Goal: Task Accomplishment & Management: Complete application form

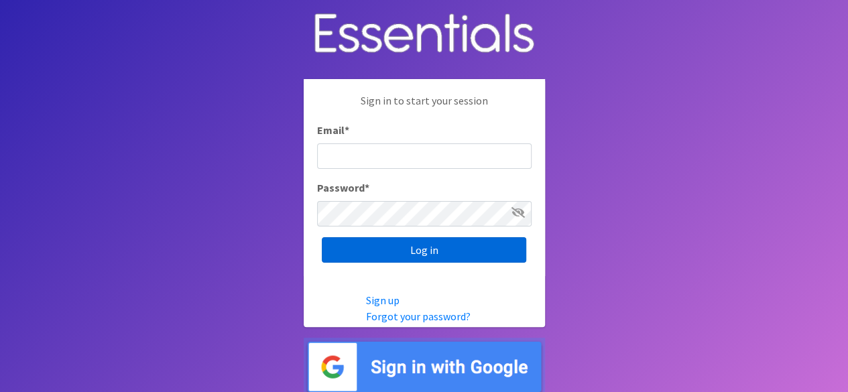
type input "[EMAIL_ADDRESS][DOMAIN_NAME]"
click at [382, 256] on input "Log in" at bounding box center [424, 249] width 204 height 25
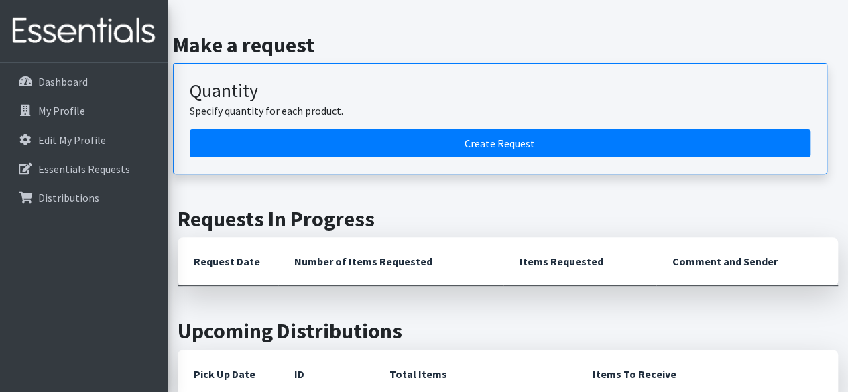
scroll to position [147, 0]
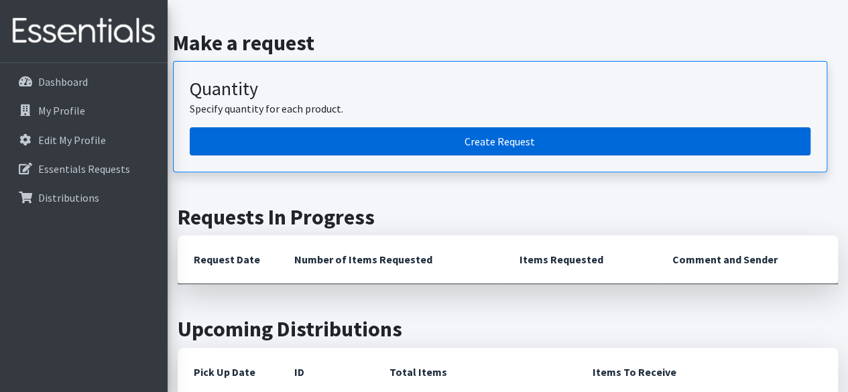
click at [444, 141] on link "Create Request" at bounding box center [500, 141] width 621 height 28
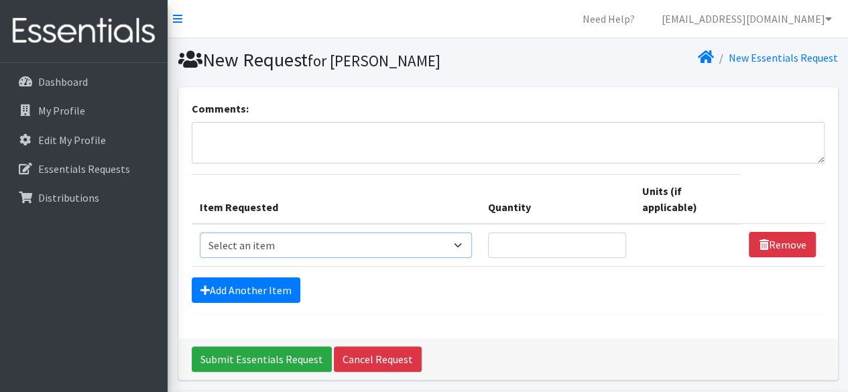
click at [280, 234] on select "Select an item # of Children this order will serve # of Individuals Living in H…" at bounding box center [336, 245] width 273 height 25
select select "1969"
click at [200, 233] on select "Select an item # of Children this order will serve # of Individuals Living in H…" at bounding box center [336, 245] width 273 height 25
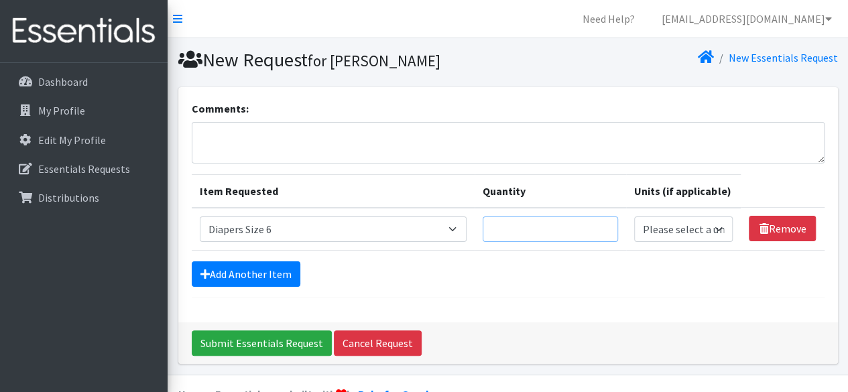
click at [566, 235] on input "Quantity" at bounding box center [550, 229] width 135 height 25
type input "1"
click at [727, 219] on select "Please select a unit units Packs" at bounding box center [683, 229] width 99 height 25
select select "Pack"
click at [635, 217] on select "Please select a unit units Packs" at bounding box center [683, 229] width 99 height 25
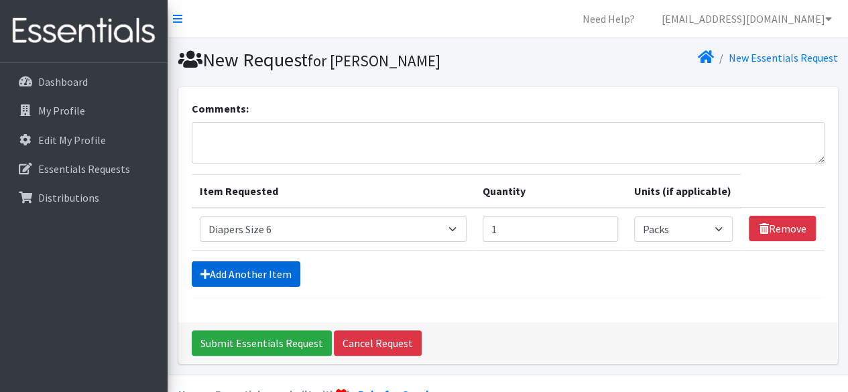
click at [255, 272] on link "Add Another Item" at bounding box center [246, 273] width 109 height 25
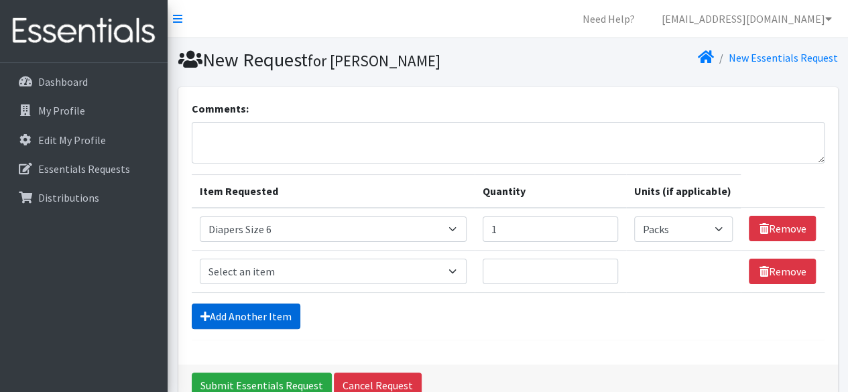
scroll to position [72, 0]
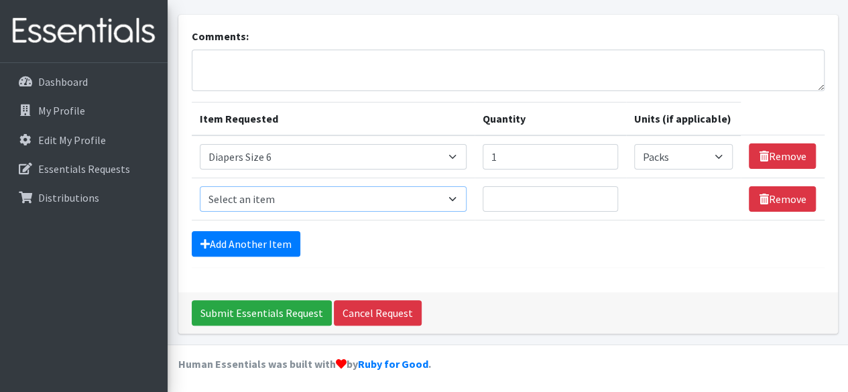
click at [294, 193] on select "Select an item # of Children this order will serve # of Individuals Living in H…" at bounding box center [333, 198] width 267 height 25
select select "1968"
click at [200, 186] on select "Select an item # of Children this order will serve # of Individuals Living in H…" at bounding box center [333, 198] width 267 height 25
click at [544, 210] on input "Quantity" at bounding box center [550, 198] width 135 height 25
type input "1"
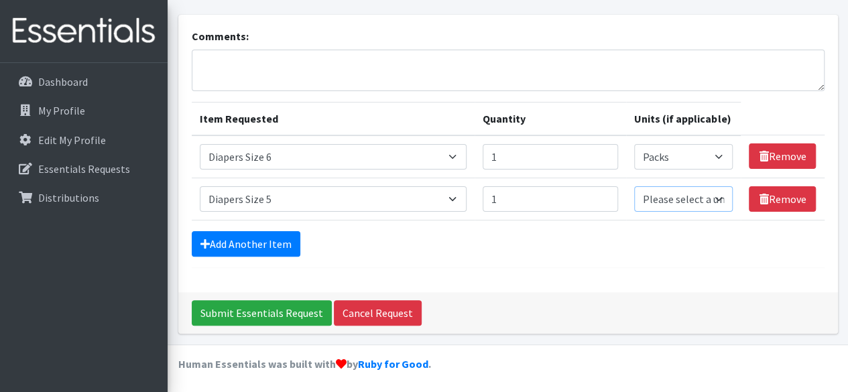
click at [678, 196] on select "Please select a unit units Packs" at bounding box center [683, 198] width 99 height 25
select select "Pack"
click at [635, 186] on select "Please select a unit units Packs" at bounding box center [683, 198] width 99 height 25
click at [249, 240] on link "Add Another Item" at bounding box center [246, 243] width 109 height 25
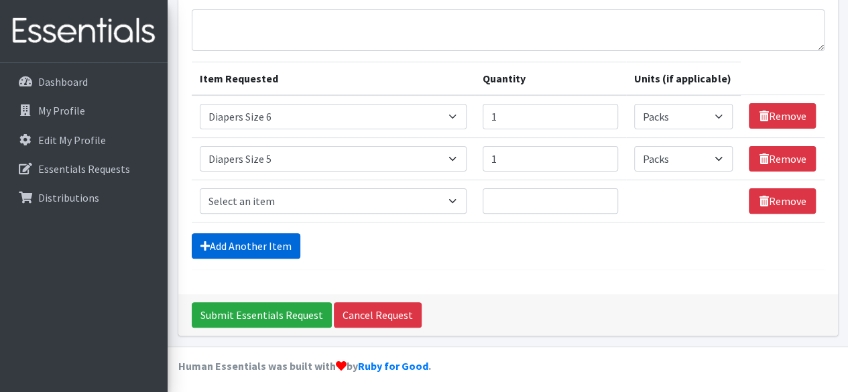
scroll to position [114, 0]
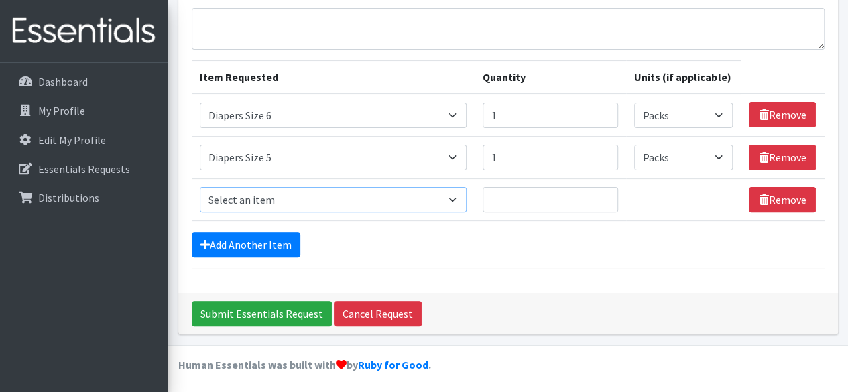
click at [217, 195] on select "Select an item # of Children this order will serve # of Individuals Living in H…" at bounding box center [333, 199] width 267 height 25
select select "1966"
click at [200, 187] on select "Select an item # of Children this order will serve # of Individuals Living in H…" at bounding box center [333, 199] width 267 height 25
click at [495, 200] on input "Quantity" at bounding box center [550, 199] width 135 height 25
type input "1"
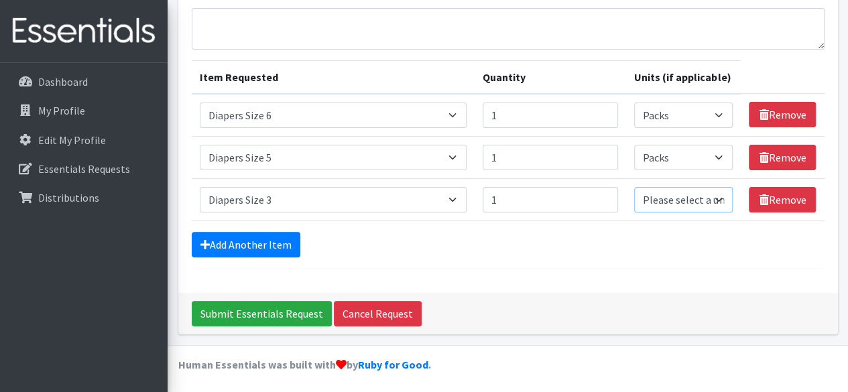
click at [676, 204] on select "Please select a unit units Packs" at bounding box center [683, 199] width 99 height 25
select select "Pack"
click at [635, 187] on select "Please select a unit units Packs" at bounding box center [683, 199] width 99 height 25
click at [280, 240] on link "Add Another Item" at bounding box center [246, 244] width 109 height 25
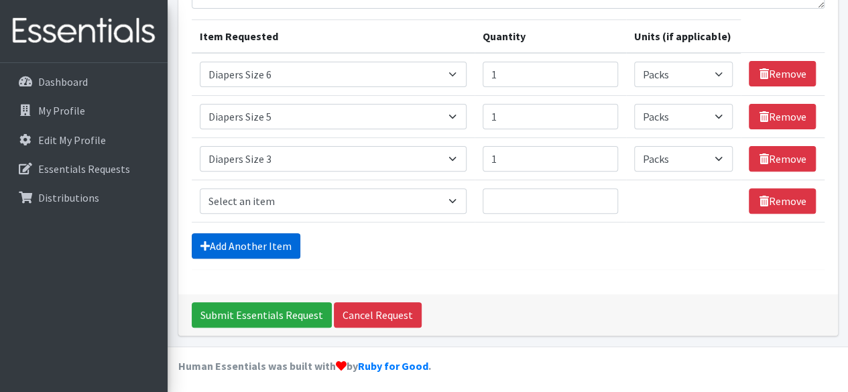
scroll to position [156, 0]
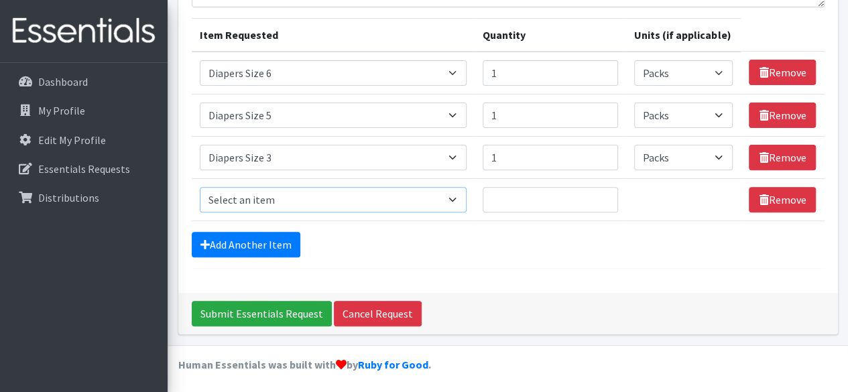
click at [280, 195] on select "Select an item # of Children this order will serve # of Individuals Living in H…" at bounding box center [333, 199] width 267 height 25
select select "1965"
click at [200, 187] on select "Select an item # of Children this order will serve # of Individuals Living in H…" at bounding box center [333, 199] width 267 height 25
click at [532, 194] on input "Quantity" at bounding box center [550, 199] width 135 height 25
type input "1"
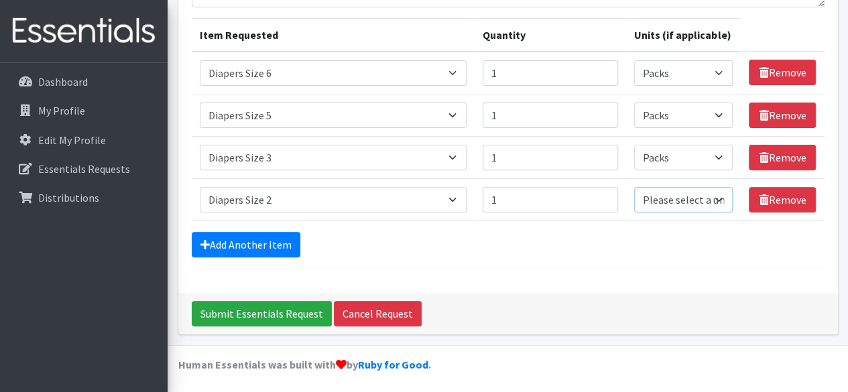
click at [713, 196] on select "Please select a unit units Packs" at bounding box center [683, 199] width 99 height 25
select select "Pack"
click at [635, 187] on select "Please select a unit units Packs" at bounding box center [683, 199] width 99 height 25
click at [251, 236] on link "Add Another Item" at bounding box center [246, 244] width 109 height 25
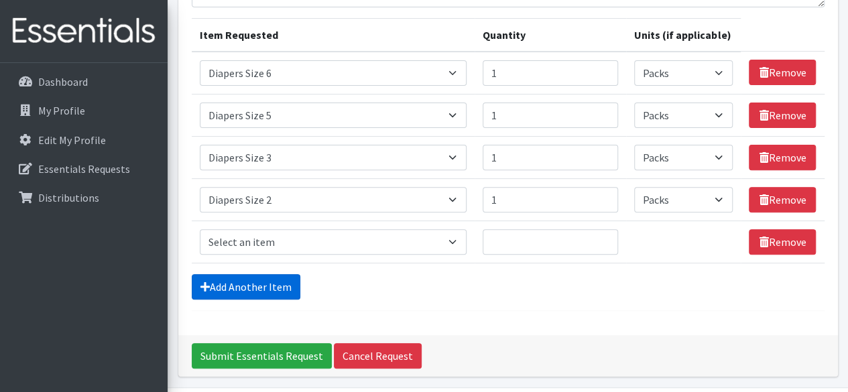
scroll to position [198, 0]
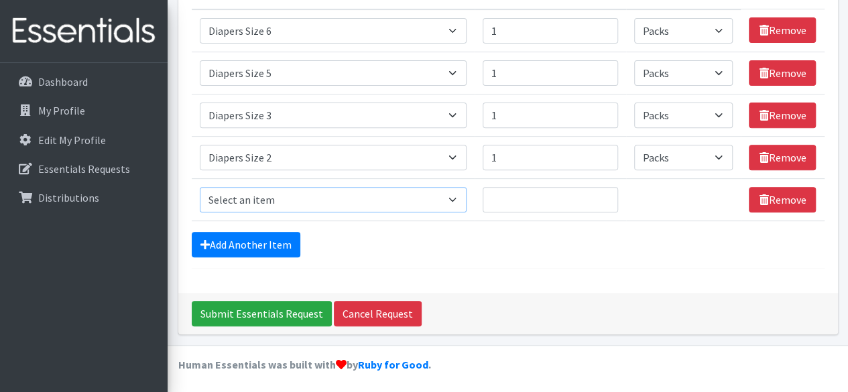
click at [363, 201] on select "Select an item # of Children this order will serve # of Individuals Living in H…" at bounding box center [333, 199] width 267 height 25
click at [423, 233] on div "Add Another Item" at bounding box center [508, 244] width 633 height 25
click at [365, 203] on select "Select an item # of Children this order will serve # of Individuals Living in H…" at bounding box center [333, 199] width 267 height 25
click at [398, 192] on select "Select an item # of Children this order will serve # of Individuals Living in H…" at bounding box center [333, 199] width 267 height 25
select select "5659"
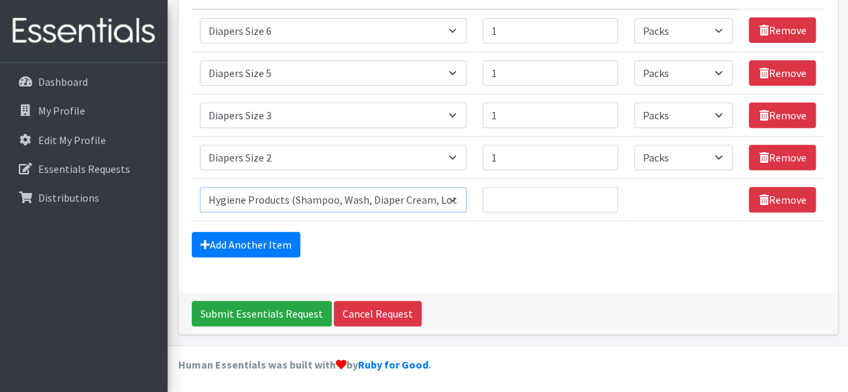
click at [200, 187] on select "Select an item # of Children this order will serve # of Individuals Living in H…" at bounding box center [333, 199] width 267 height 25
click at [504, 206] on input "Quantity" at bounding box center [550, 199] width 135 height 25
type input "7"
click at [291, 241] on link "Add Another Item" at bounding box center [246, 244] width 109 height 25
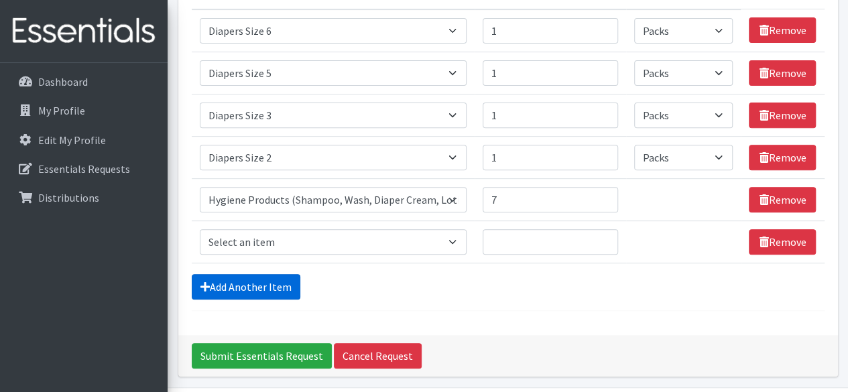
scroll to position [240, 0]
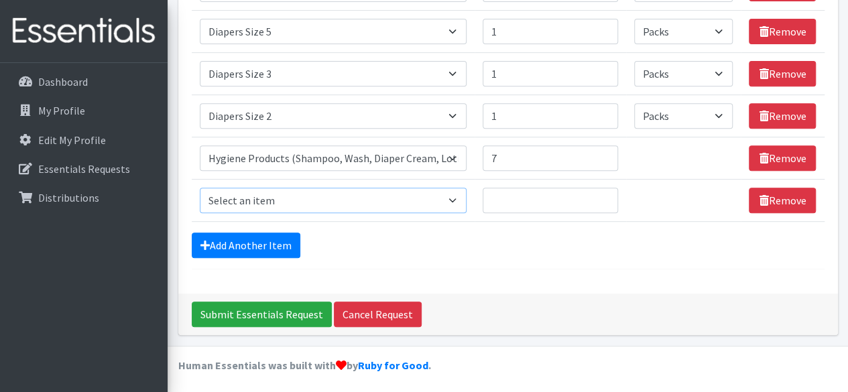
click at [309, 200] on select "Select an item # of Children this order will serve # of Individuals Living in H…" at bounding box center [333, 200] width 267 height 25
select select "1943"
click at [200, 188] on select "Select an item # of Children this order will serve # of Individuals Living in H…" at bounding box center [333, 200] width 267 height 25
click at [554, 194] on input "Quantity" at bounding box center [550, 200] width 135 height 25
type input "7"
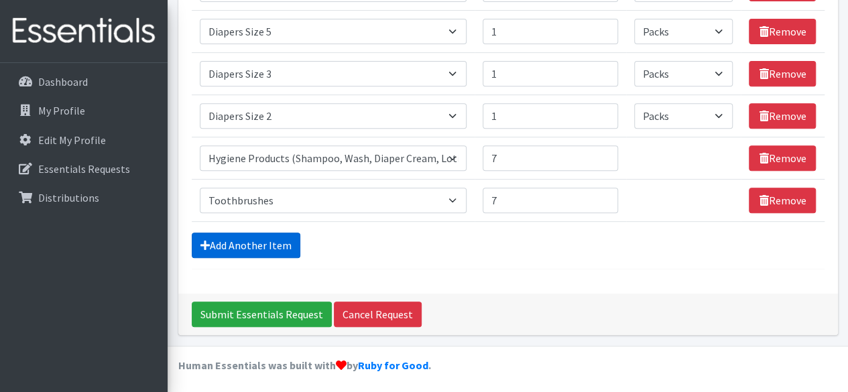
click at [257, 239] on link "Add Another Item" at bounding box center [246, 245] width 109 height 25
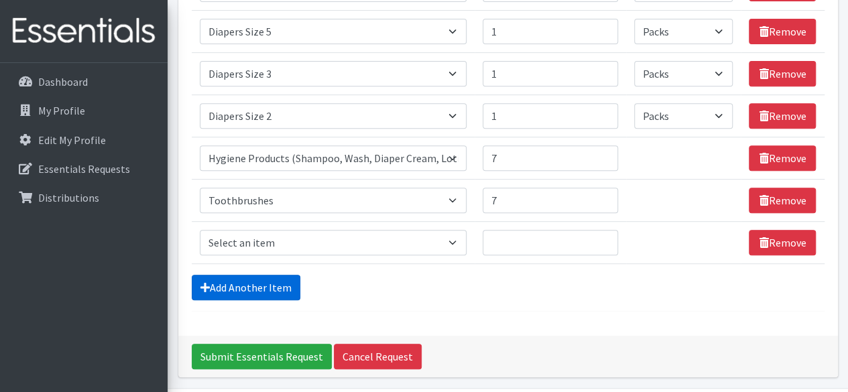
scroll to position [282, 0]
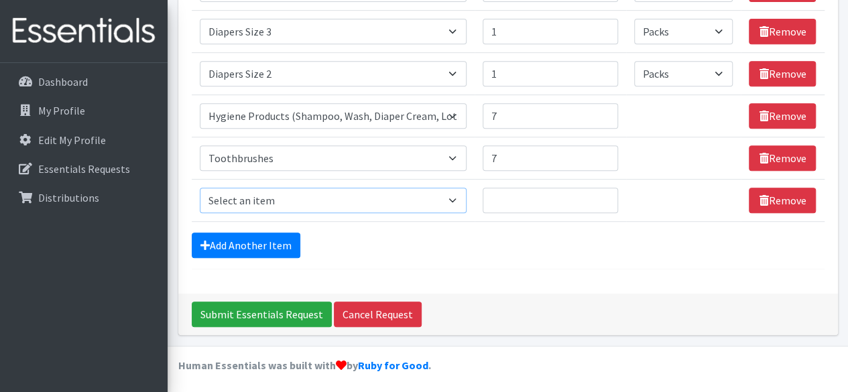
click at [346, 203] on select "Select an item # of Children this order will serve # of Individuals Living in H…" at bounding box center [333, 200] width 267 height 25
select select "1944"
click at [200, 188] on select "Select an item # of Children this order will serve # of Individuals Living in H…" at bounding box center [333, 200] width 267 height 25
click at [545, 195] on input "Quantity" at bounding box center [550, 200] width 135 height 25
type input "7"
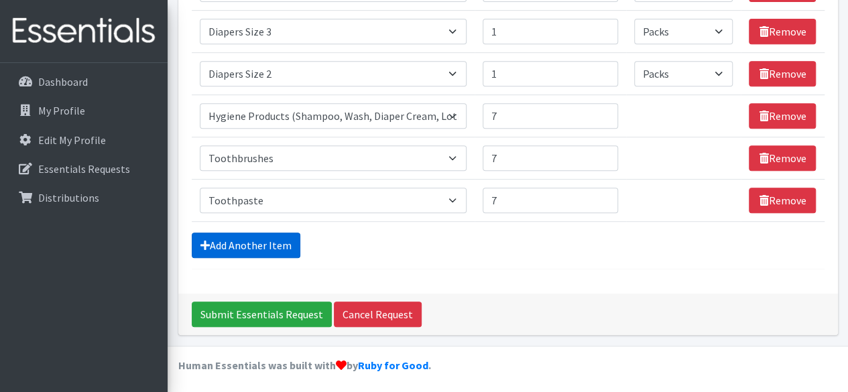
click at [217, 241] on link "Add Another Item" at bounding box center [246, 245] width 109 height 25
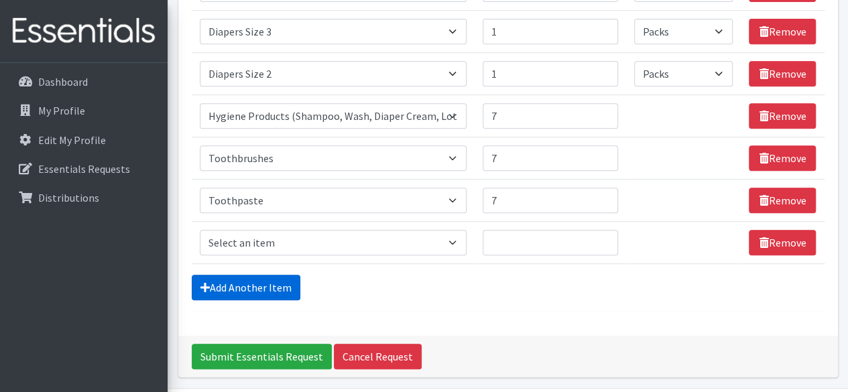
scroll to position [324, 0]
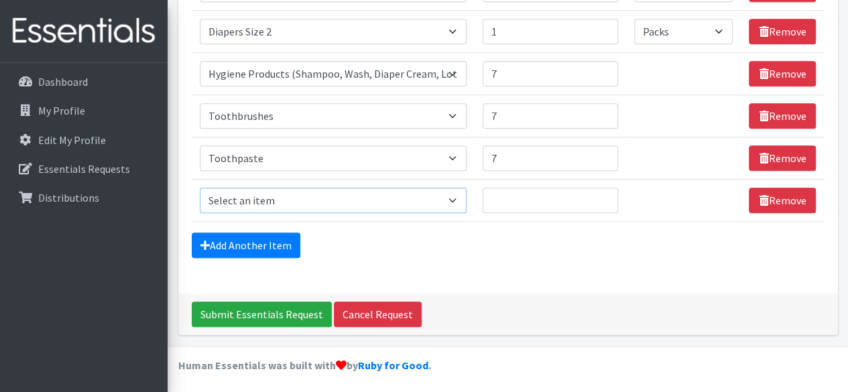
click at [273, 191] on select "Select an item # of Children this order will serve # of Individuals Living in H…" at bounding box center [333, 200] width 267 height 25
click at [484, 294] on div "Submit Essentials Request Cancel Request" at bounding box center [508, 315] width 660 height 42
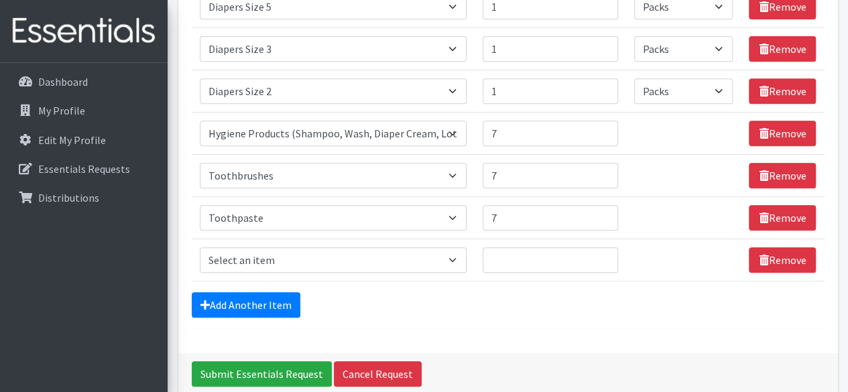
scroll to position [270, 0]
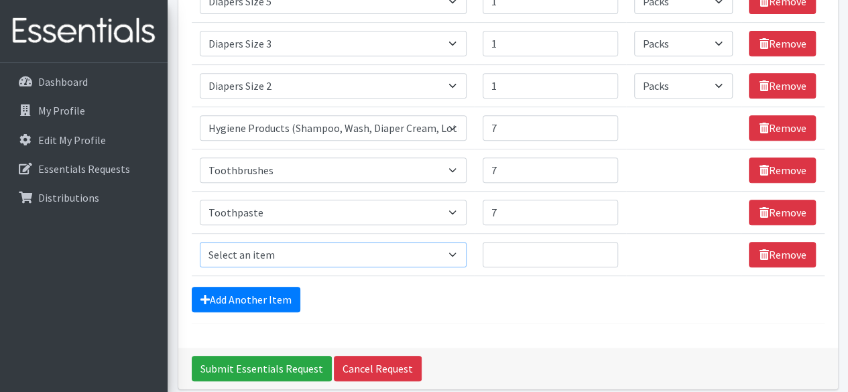
click at [297, 244] on select "Select an item # of Children this order will serve # of Individuals Living in H…" at bounding box center [333, 254] width 267 height 25
select select "1972"
click at [200, 242] on select "Select an item # of Children this order will serve # of Individuals Living in H…" at bounding box center [333, 254] width 267 height 25
click at [516, 255] on input "Quantity" at bounding box center [550, 254] width 135 height 25
type input "4"
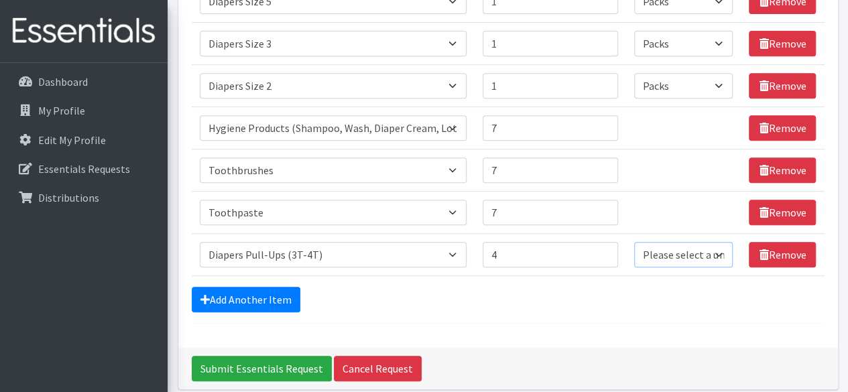
click at [670, 255] on select "Please select a unit units Packs" at bounding box center [683, 254] width 99 height 25
select select "Pack"
click at [635, 242] on select "Please select a unit units Packs" at bounding box center [683, 254] width 99 height 25
click at [292, 294] on link "Add Another Item" at bounding box center [246, 299] width 109 height 25
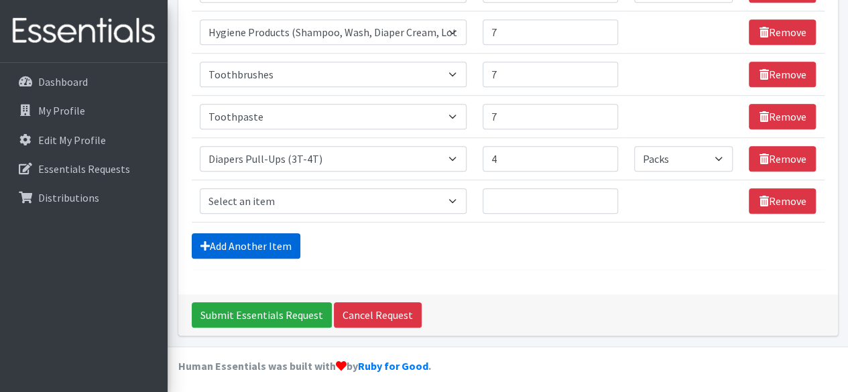
scroll to position [366, 0]
click at [302, 199] on select "Select an item # of Children this order will serve # of Individuals Living in H…" at bounding box center [333, 200] width 267 height 25
select select "1973"
click at [200, 188] on select "Select an item # of Children this order will serve # of Individuals Living in H…" at bounding box center [333, 200] width 267 height 25
click at [550, 206] on input "Quantity" at bounding box center [550, 200] width 135 height 25
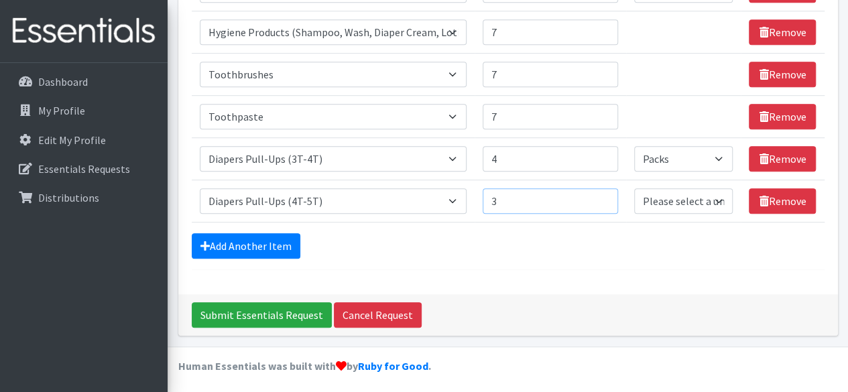
type input "3"
click at [705, 197] on select "Please select a unit units Packs" at bounding box center [683, 200] width 99 height 25
select select "Pack"
click at [635, 188] on select "Please select a unit units Packs" at bounding box center [683, 200] width 99 height 25
click at [282, 233] on link "Add Another Item" at bounding box center [246, 245] width 109 height 25
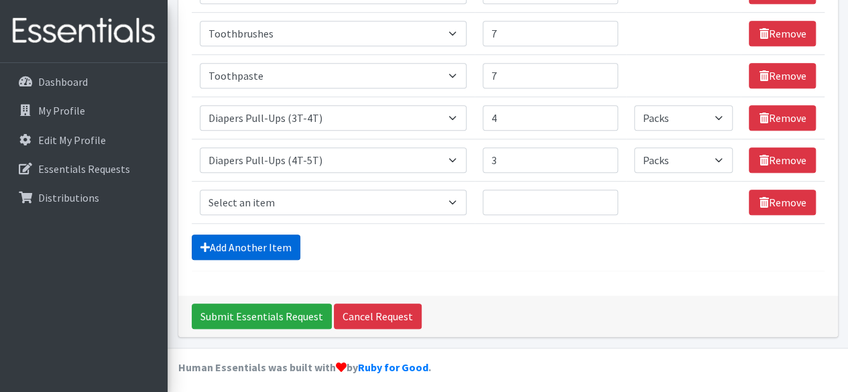
scroll to position [408, 0]
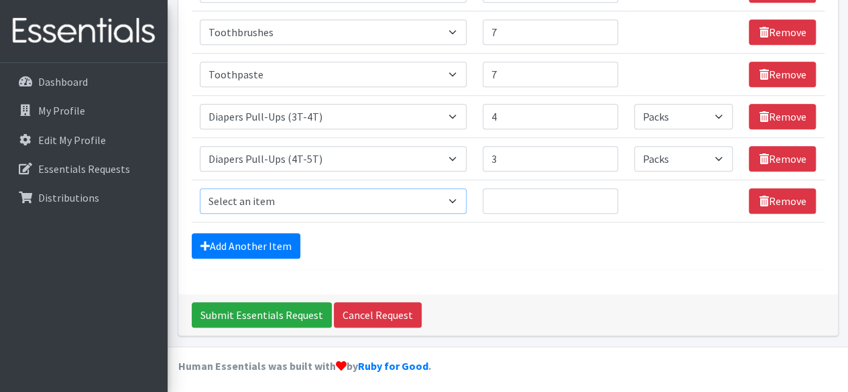
click at [449, 206] on select "Select an item # of Children this order will serve # of Individuals Living in H…" at bounding box center [333, 200] width 267 height 25
select select "1929"
click at [200, 188] on select "Select an item # of Children this order will serve # of Individuals Living in H…" at bounding box center [333, 200] width 267 height 25
click at [554, 202] on input "Quantity" at bounding box center [550, 200] width 135 height 25
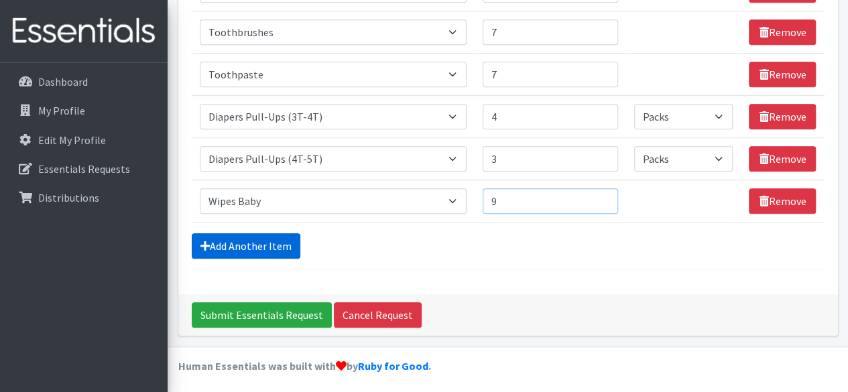
type input "9"
click at [241, 243] on link "Add Another Item" at bounding box center [246, 245] width 109 height 25
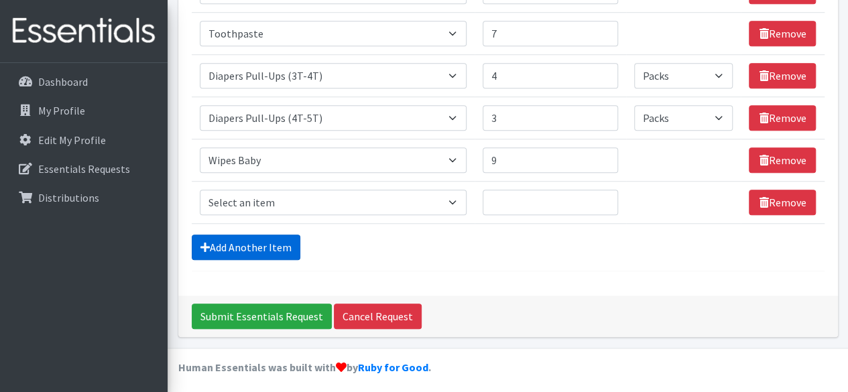
scroll to position [451, 0]
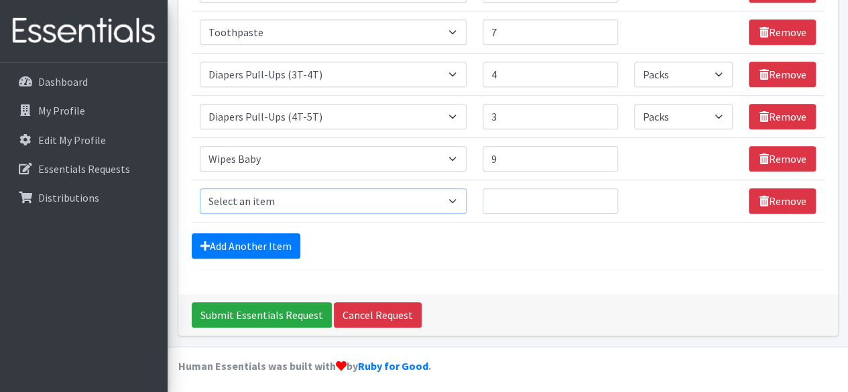
click at [296, 193] on select "Select an item # of Children this order will serve # of Individuals Living in H…" at bounding box center [333, 200] width 267 height 25
select select "5771"
click at [200, 188] on select "Select an item # of Children this order will serve # of Individuals Living in H…" at bounding box center [333, 200] width 267 height 25
click at [516, 201] on input "Quantity" at bounding box center [550, 200] width 135 height 25
type input "2"
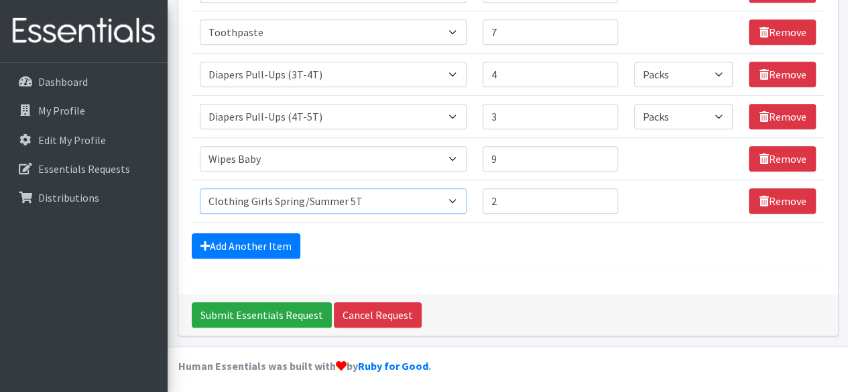
click at [391, 194] on select "Select an item # of Children this order will serve # of Individuals Living in H…" at bounding box center [333, 200] width 267 height 25
select select "5730"
click at [200, 188] on select "Select an item # of Children this order will serve # of Individuals Living in H…" at bounding box center [333, 200] width 267 height 25
click at [239, 243] on link "Add Another Item" at bounding box center [246, 245] width 109 height 25
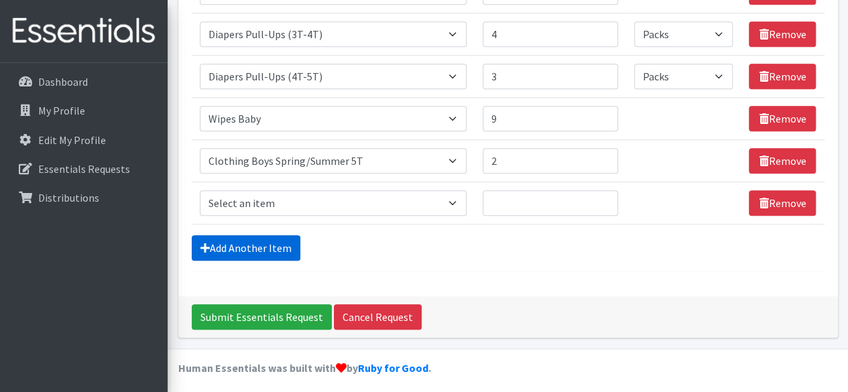
scroll to position [492, 0]
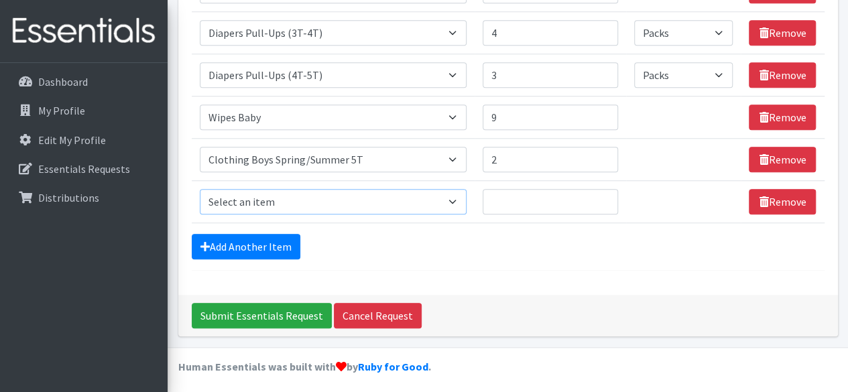
click at [400, 197] on select "Select an item # of Children this order will serve # of Individuals Living in H…" at bounding box center [333, 201] width 267 height 25
select select "5769"
click at [200, 189] on select "Select an item # of Children this order will serve # of Individuals Living in H…" at bounding box center [333, 201] width 267 height 25
click at [512, 206] on input "Quantity" at bounding box center [550, 201] width 135 height 25
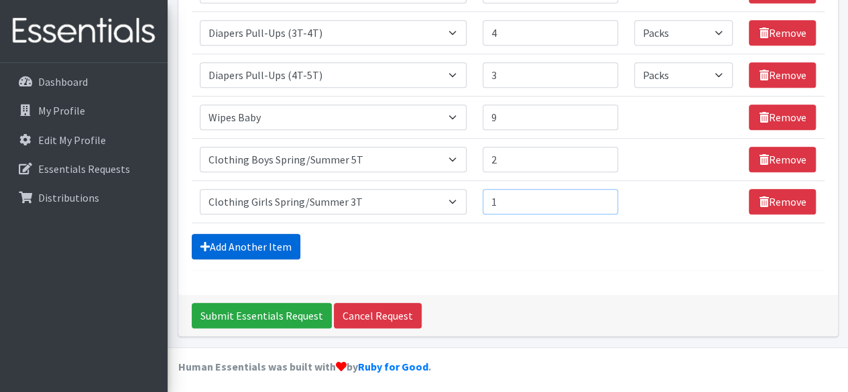
type input "1"
click at [233, 242] on link "Add Another Item" at bounding box center [246, 246] width 109 height 25
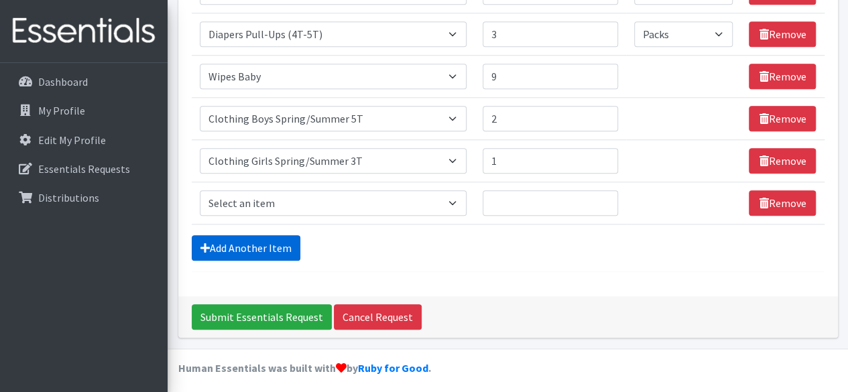
scroll to position [534, 0]
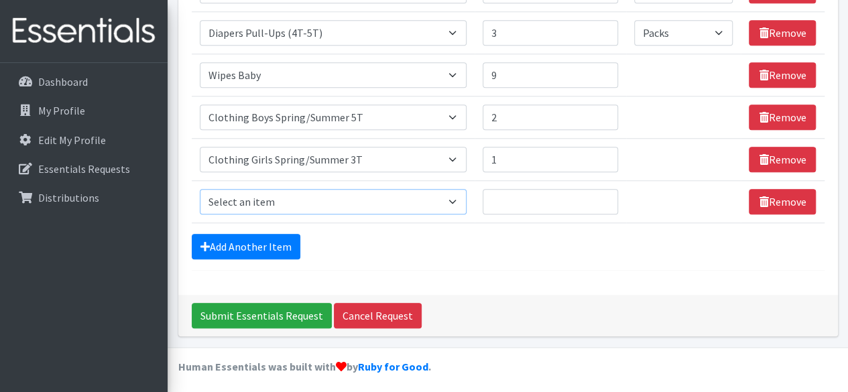
click at [288, 196] on select "Select an item # of Children this order will serve # of Individuals Living in H…" at bounding box center [333, 201] width 267 height 25
click at [409, 253] on div "Add Another Item" at bounding box center [508, 246] width 633 height 25
click at [371, 197] on select "Select an item # of Children this order will serve # of Individuals Living in H…" at bounding box center [333, 201] width 267 height 25
select select "5766"
click at [200, 189] on select "Select an item # of Children this order will serve # of Individuals Living in H…" at bounding box center [333, 201] width 267 height 25
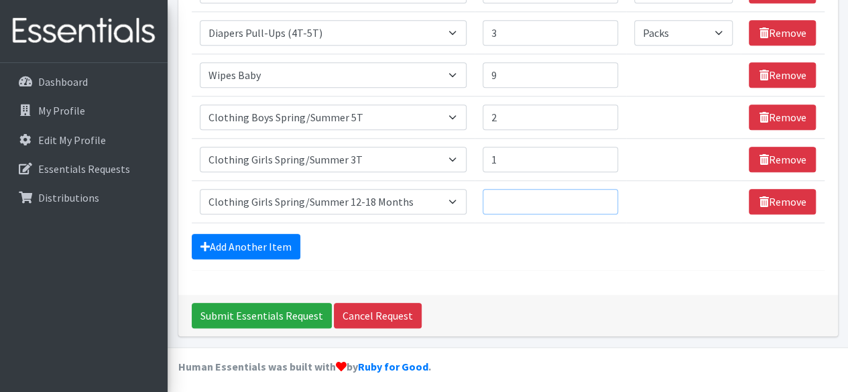
click at [536, 195] on input "Quantity" at bounding box center [550, 201] width 135 height 25
type input "1"
click at [282, 239] on link "Add Another Item" at bounding box center [246, 246] width 109 height 25
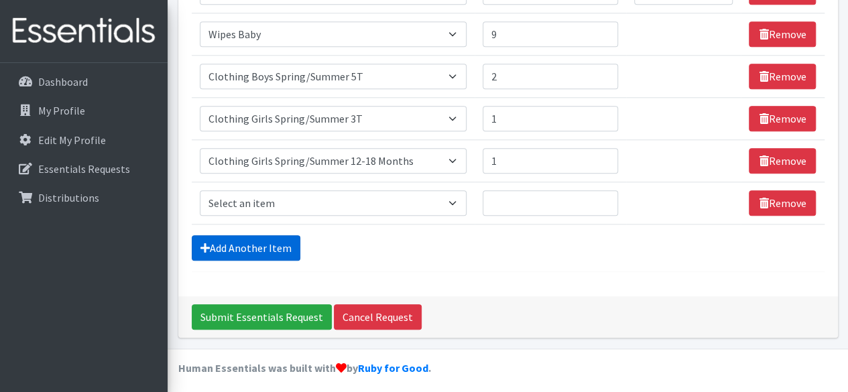
scroll to position [577, 0]
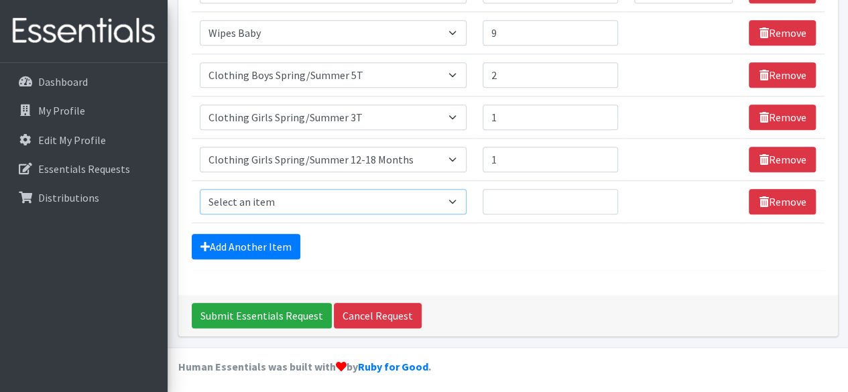
click at [381, 203] on select "Select an item # of Children this order will serve # of Individuals Living in H…" at bounding box center [333, 201] width 267 height 25
select select "5725"
click at [200, 189] on select "Select an item # of Children this order will serve # of Individuals Living in H…" at bounding box center [333, 201] width 267 height 25
click at [521, 204] on input "Quantity" at bounding box center [550, 201] width 135 height 25
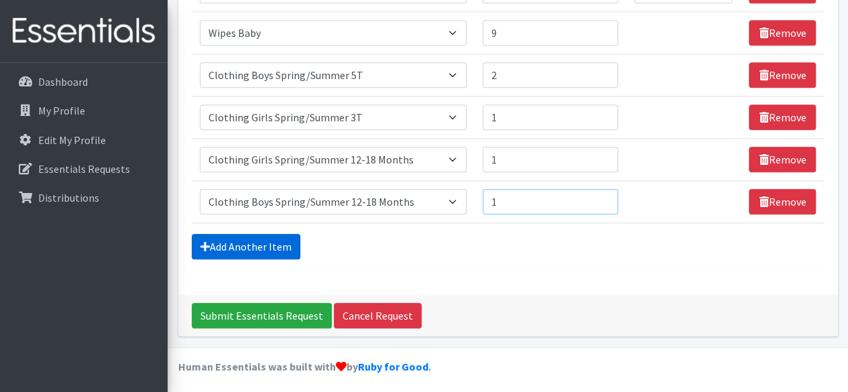
type input "1"
click at [262, 239] on link "Add Another Item" at bounding box center [246, 246] width 109 height 25
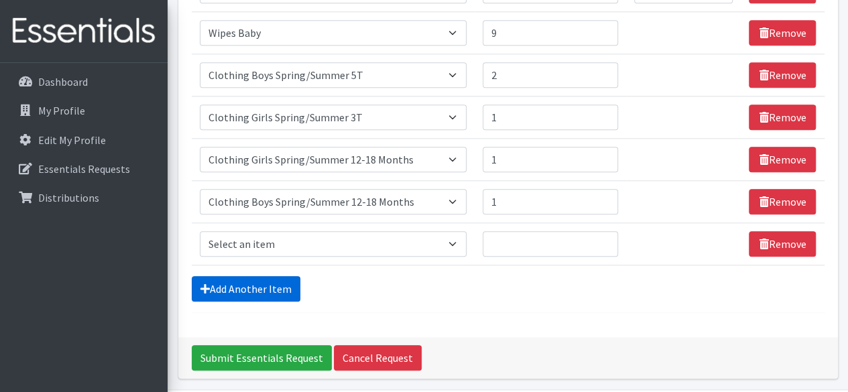
scroll to position [618, 0]
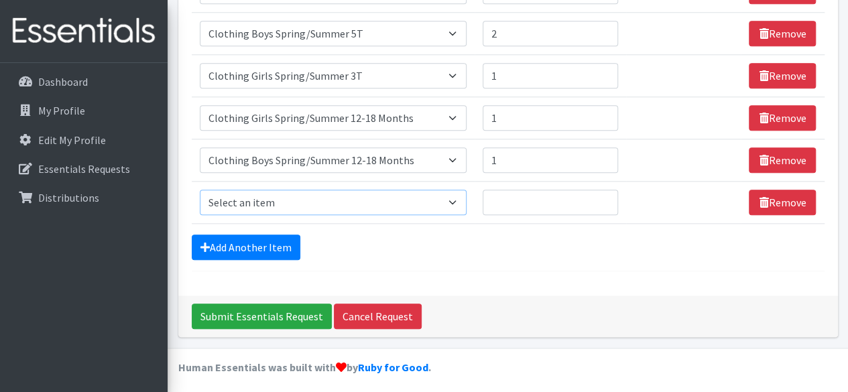
click at [467, 204] on select "Select an item # of Children this order will serve # of Individuals Living in H…" at bounding box center [333, 202] width 267 height 25
select select "5770"
click at [200, 190] on select "Select an item # of Children this order will serve # of Individuals Living in H…" at bounding box center [333, 202] width 267 height 25
click at [519, 190] on input "Quantity" at bounding box center [550, 202] width 135 height 25
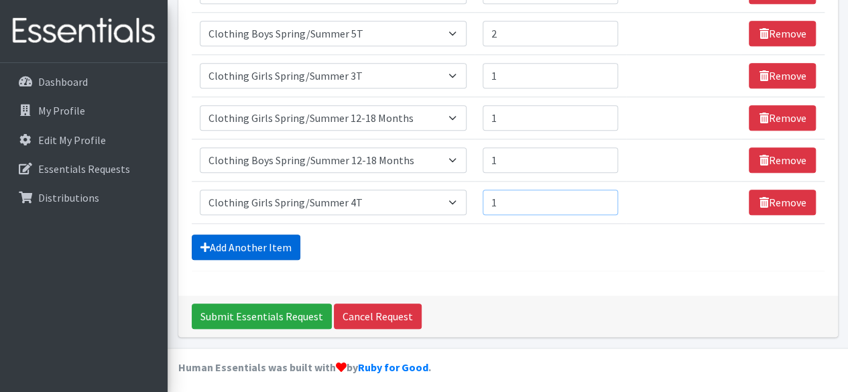
type input "1"
click at [270, 246] on link "Add Another Item" at bounding box center [246, 247] width 109 height 25
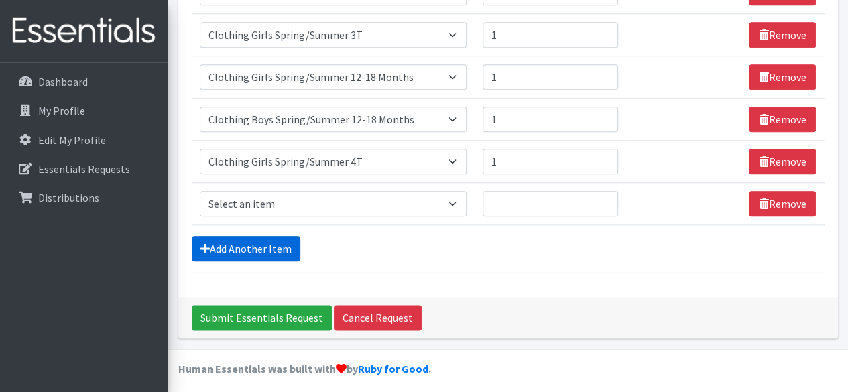
scroll to position [660, 0]
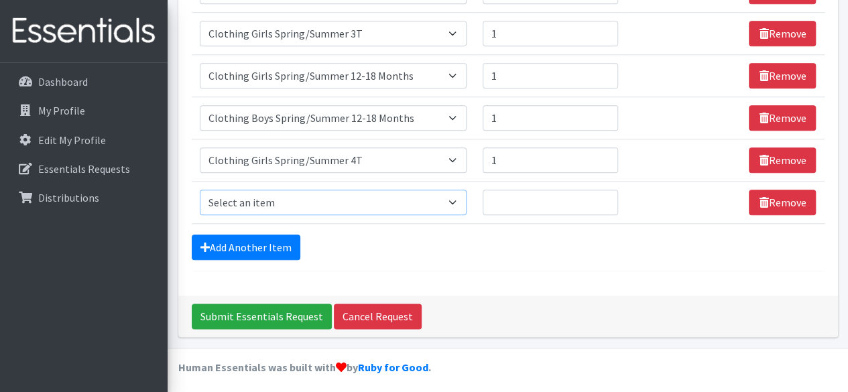
click at [375, 196] on select "Select an item # of Children this order will serve # of Individuals Living in H…" at bounding box center [333, 202] width 267 height 25
click at [200, 190] on select "Select an item # of Children this order will serve # of Individuals Living in H…" at bounding box center [333, 202] width 267 height 25
click at [405, 217] on td "Item Requested Select an item # of Children this order will serve # of Individu…" at bounding box center [334, 202] width 284 height 42
click at [414, 198] on select "Select an item # of Children this order will serve # of Individuals Living in H…" at bounding box center [333, 202] width 267 height 25
select select "5742"
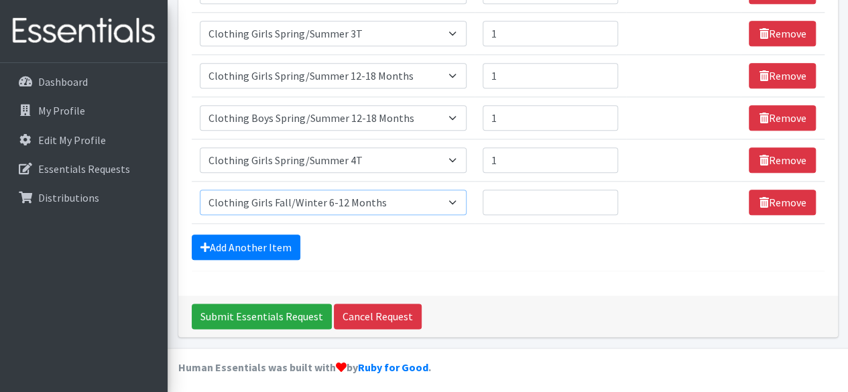
click at [200, 190] on select "Select an item # of Children this order will serve # of Individuals Living in H…" at bounding box center [333, 202] width 267 height 25
click at [529, 181] on td "Quantity" at bounding box center [551, 202] width 152 height 42
click at [495, 191] on input "Quantity" at bounding box center [550, 202] width 135 height 25
type input "2"
click at [272, 241] on link "Add Another Item" at bounding box center [246, 247] width 109 height 25
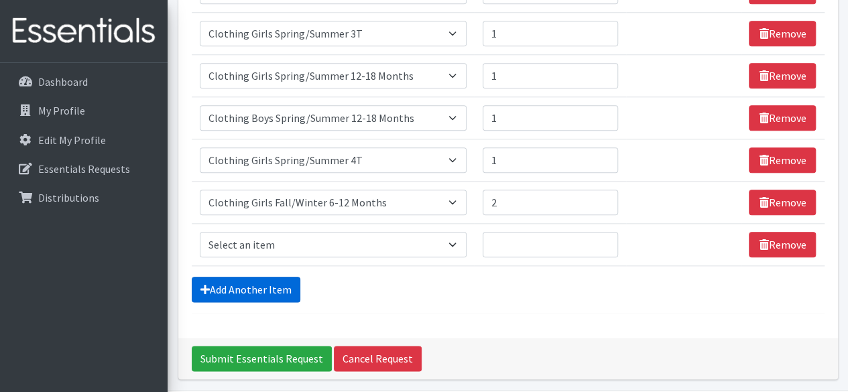
scroll to position [703, 0]
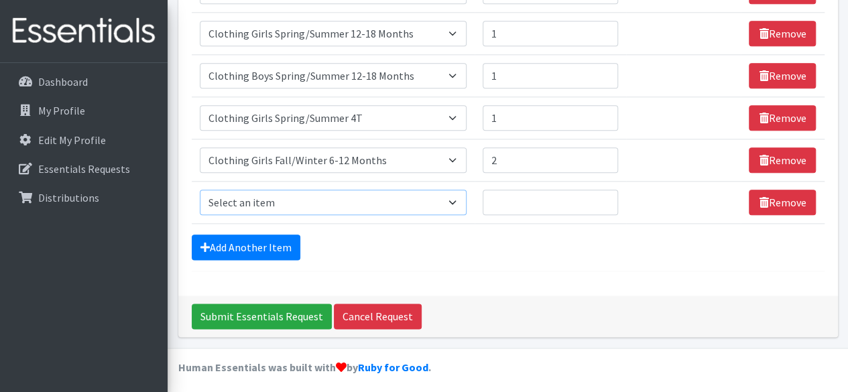
click at [435, 194] on select "Select an item # of Children this order will serve # of Individuals Living in H…" at bounding box center [333, 202] width 267 height 25
select select "5772"
click at [200, 190] on select "Select an item # of Children this order will serve # of Individuals Living in H…" at bounding box center [333, 202] width 267 height 25
click at [538, 196] on input "Quantity" at bounding box center [550, 202] width 135 height 25
type input "1"
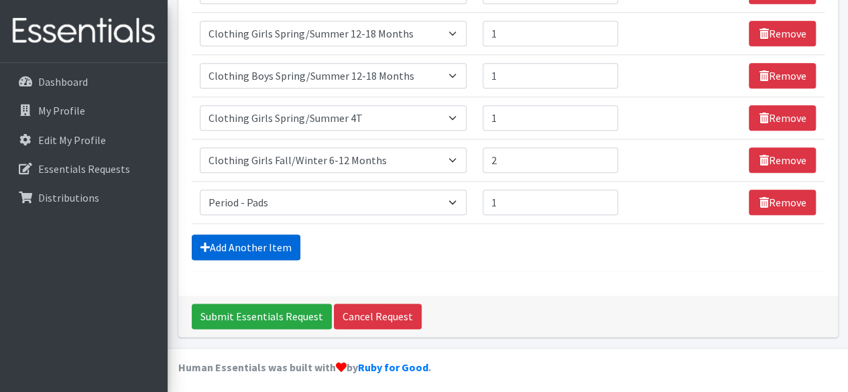
click at [278, 239] on link "Add Another Item" at bounding box center [246, 247] width 109 height 25
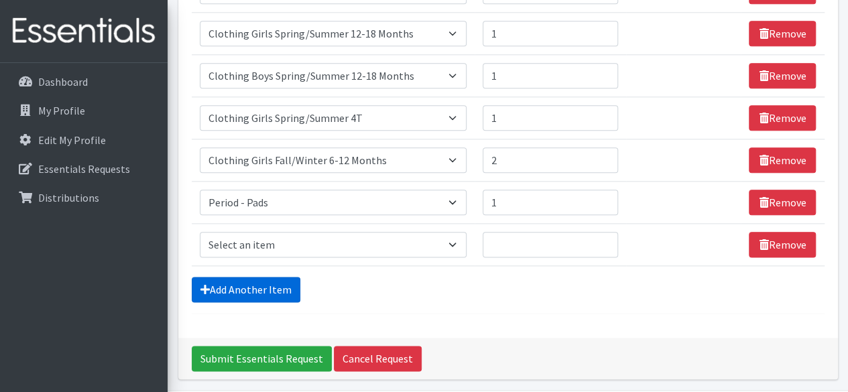
scroll to position [744, 0]
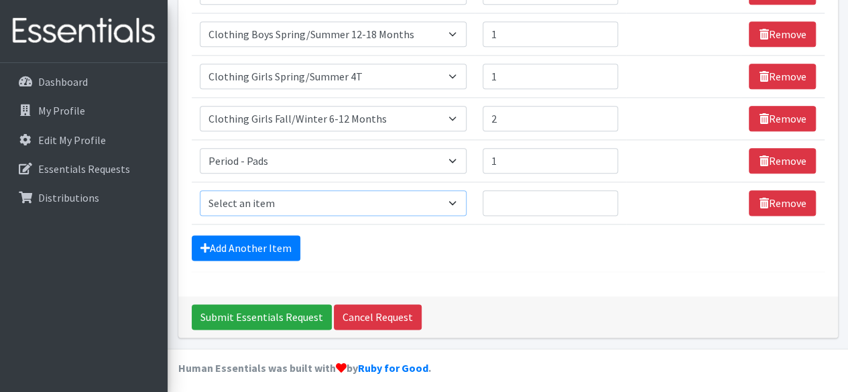
click at [294, 196] on select "Select an item # of Children this order will serve # of Individuals Living in H…" at bounding box center [333, 202] width 267 height 25
select select "5745"
click at [200, 190] on select "Select an item # of Children this order will serve # of Individuals Living in H…" at bounding box center [333, 202] width 267 height 25
click at [502, 192] on input "Quantity" at bounding box center [550, 202] width 135 height 25
type input "1"
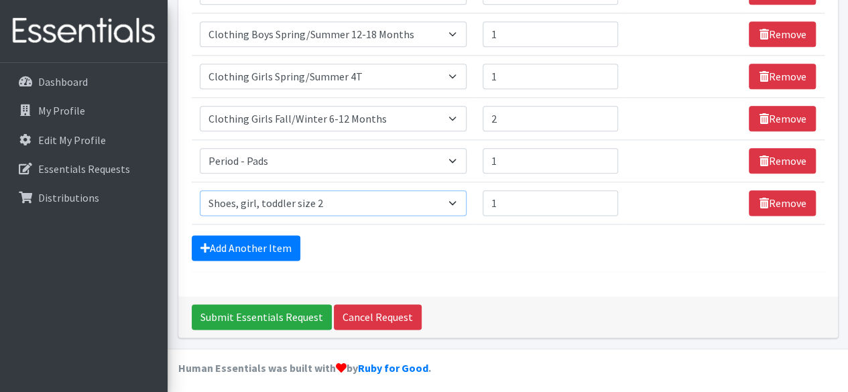
click at [409, 194] on select "Select an item # of Children this order will serve # of Individuals Living in H…" at bounding box center [333, 202] width 267 height 25
click at [526, 192] on input "1" at bounding box center [550, 202] width 135 height 25
type input "2"
click at [453, 196] on select "Select an item # of Children this order will serve # of Individuals Living in H…" at bounding box center [333, 202] width 267 height 25
select select "5754"
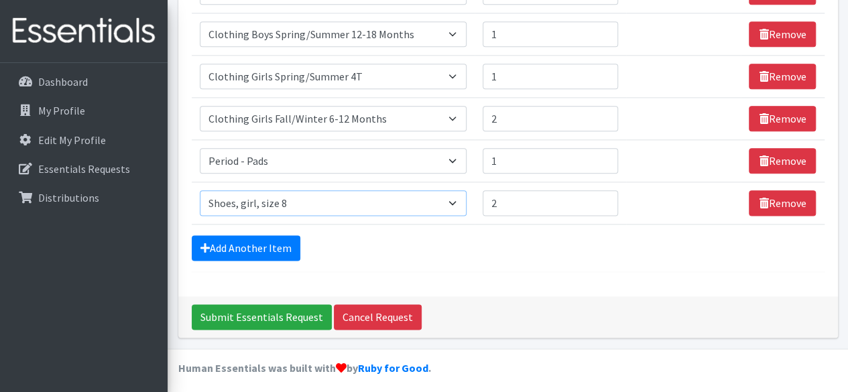
click at [200, 190] on select "Select an item # of Children this order will serve # of Individuals Living in H…" at bounding box center [333, 202] width 267 height 25
click at [288, 237] on link "Add Another Item" at bounding box center [246, 247] width 109 height 25
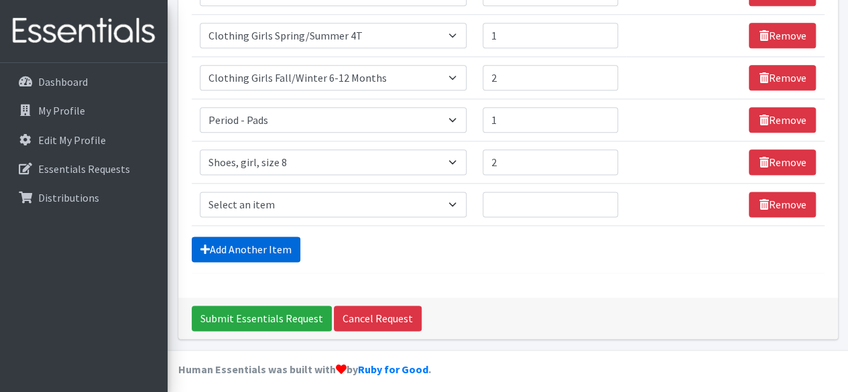
scroll to position [786, 0]
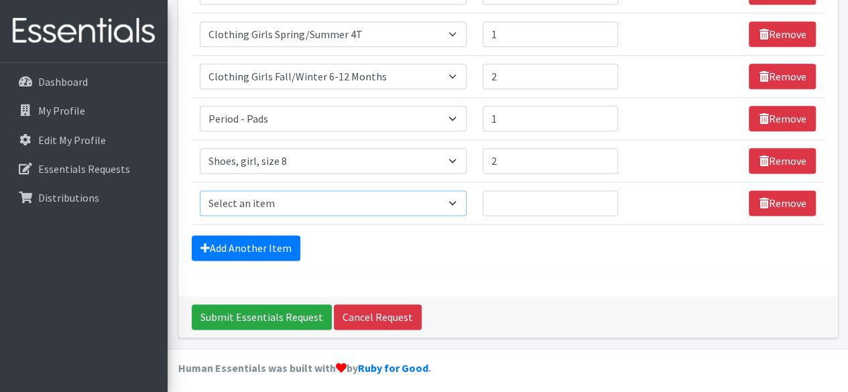
click at [359, 196] on select "Select an item # of Children this order will serve # of Individuals Living in H…" at bounding box center [333, 202] width 267 height 25
select select "5745"
click at [200, 190] on select "Select an item # of Children this order will serve # of Individuals Living in H…" at bounding box center [333, 202] width 267 height 25
click at [544, 204] on input "Quantity" at bounding box center [550, 202] width 135 height 25
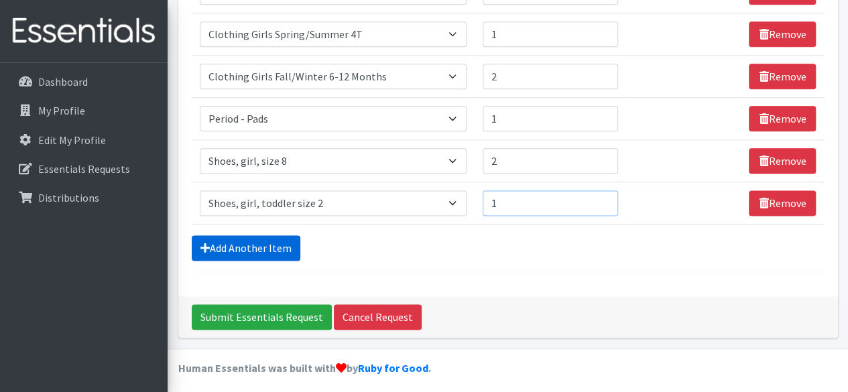
type input "1"
click at [286, 242] on link "Add Another Item" at bounding box center [246, 247] width 109 height 25
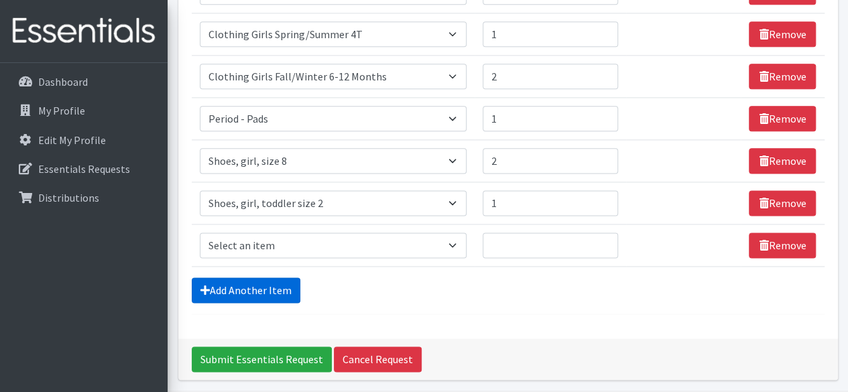
scroll to position [829, 0]
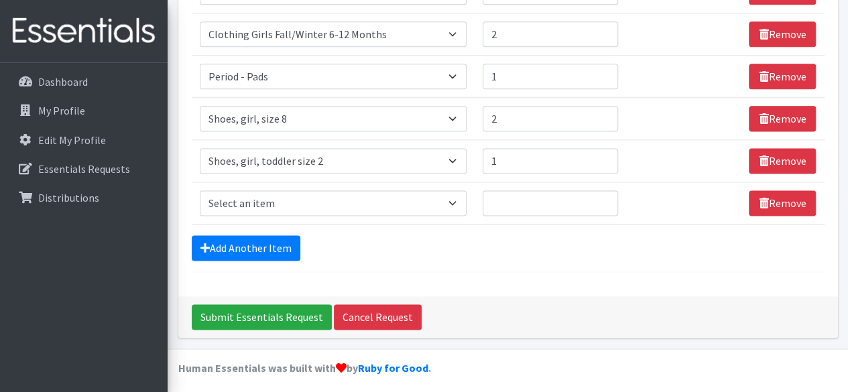
click at [421, 213] on td "Item Requested Select an item # of Children this order will serve # of Individu…" at bounding box center [334, 203] width 284 height 42
click at [456, 192] on select "Select an item # of Children this order will serve # of Individuals Living in H…" at bounding box center [333, 202] width 267 height 25
select select "5738"
click at [200, 190] on select "Select an item # of Children this order will serve # of Individuals Living in H…" at bounding box center [333, 202] width 267 height 25
click at [528, 197] on input "Quantity" at bounding box center [550, 202] width 135 height 25
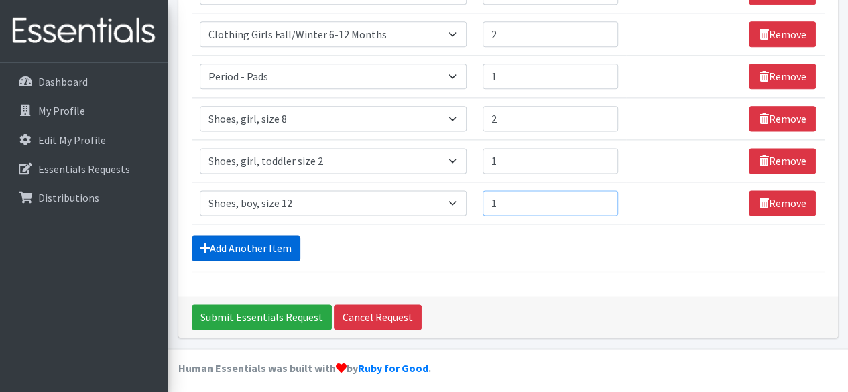
type input "1"
click at [276, 235] on link "Add Another Item" at bounding box center [246, 247] width 109 height 25
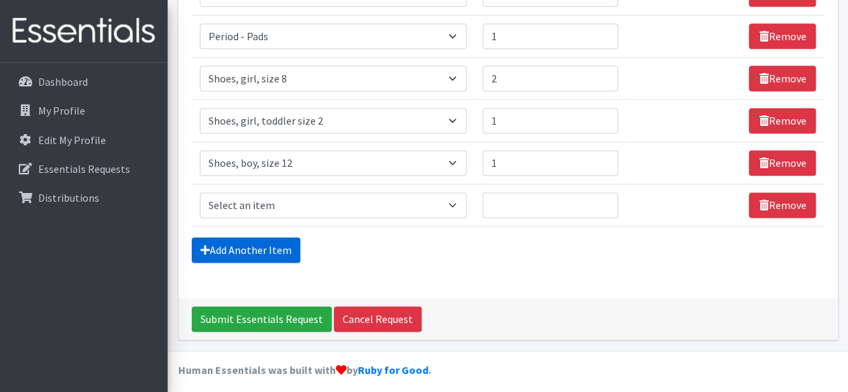
scroll to position [870, 0]
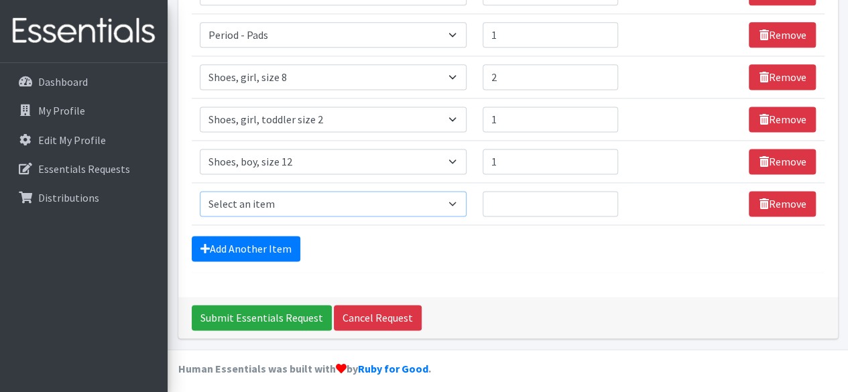
click at [446, 194] on select "Select an item # of Children this order will serve # of Individuals Living in H…" at bounding box center [333, 203] width 267 height 25
select select "293"
click at [200, 191] on select "Select an item # of Children this order will serve # of Individuals Living in H…" at bounding box center [333, 203] width 267 height 25
click at [539, 200] on input "Quantity" at bounding box center [550, 203] width 135 height 25
type input "1"
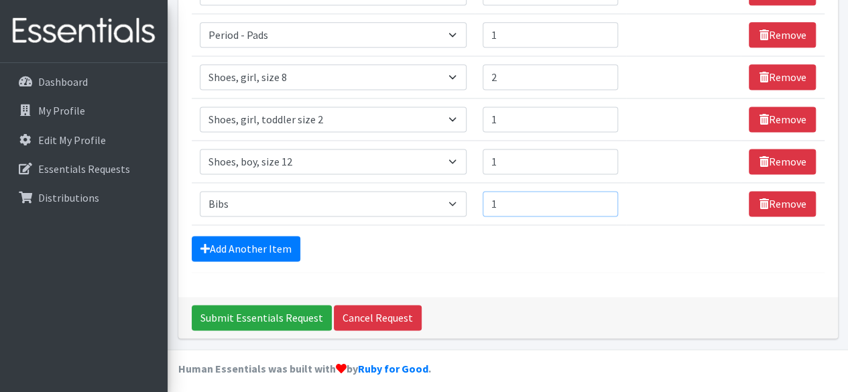
click at [603, 193] on input "1" at bounding box center [550, 203] width 135 height 25
click at [526, 198] on input "1" at bounding box center [550, 203] width 135 height 25
type input "1"
click at [255, 247] on link "Add Another Item" at bounding box center [246, 248] width 109 height 25
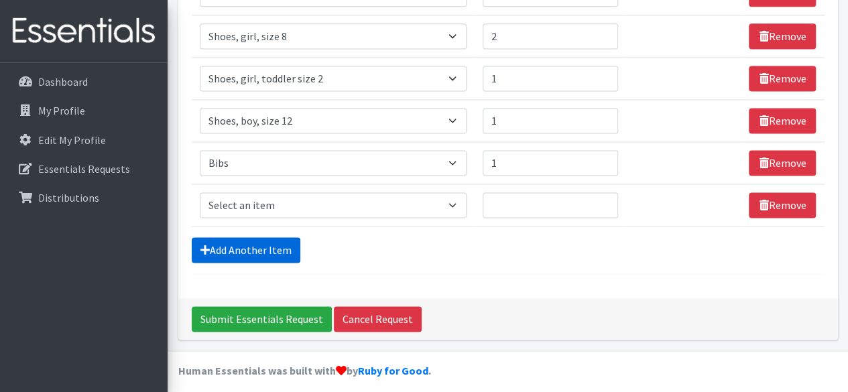
scroll to position [912, 0]
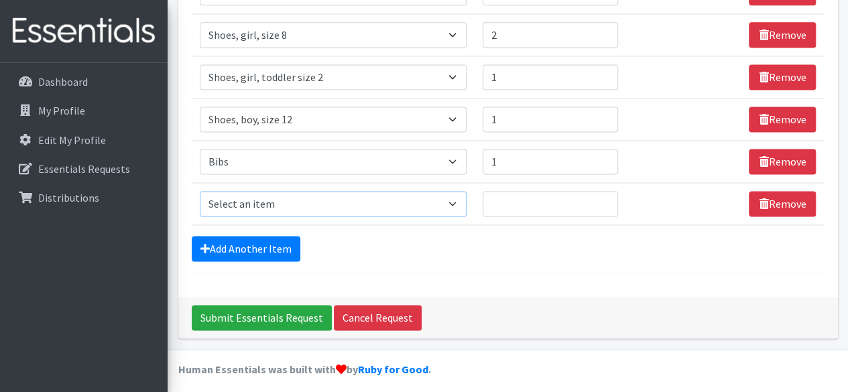
click at [442, 198] on select "Select an item # of Children this order will serve # of Individuals Living in H…" at bounding box center [333, 203] width 267 height 25
click at [456, 195] on select "Select an item # of Children this order will serve # of Individuals Living in H…" at bounding box center [333, 203] width 267 height 25
select select "316"
click at [200, 191] on select "Select an item # of Children this order will serve # of Individuals Living in H…" at bounding box center [333, 203] width 267 height 25
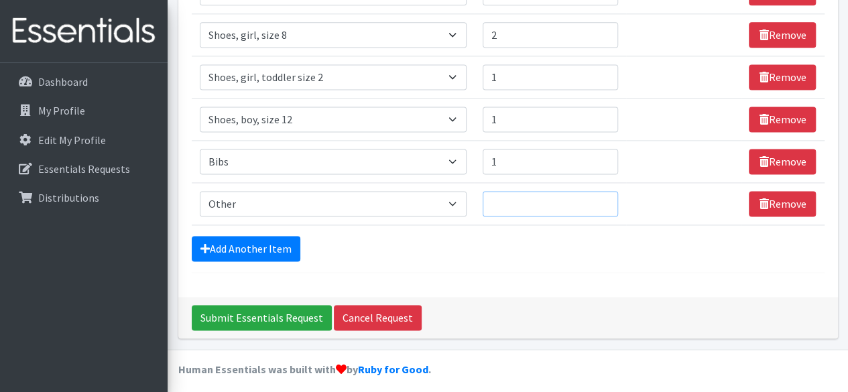
click at [511, 204] on input "Quantity" at bounding box center [550, 203] width 135 height 25
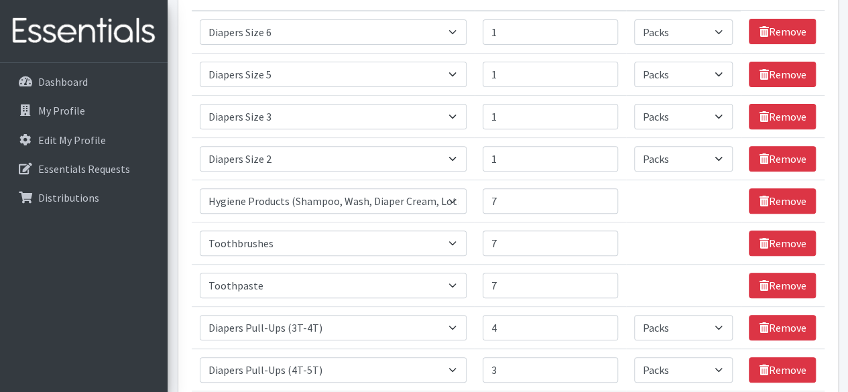
scroll to position [0, 0]
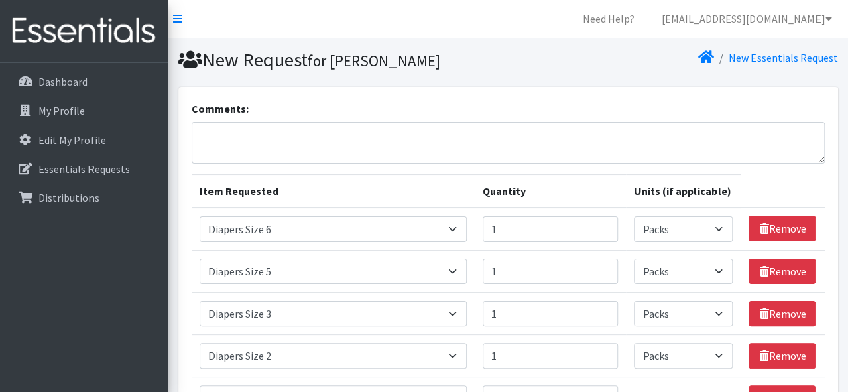
type input "1"
click at [251, 141] on textarea "Comments:" at bounding box center [508, 143] width 633 height 42
click at [197, 134] on textarea "Infant socks for Female size 2c" at bounding box center [508, 143] width 633 height 42
click at [367, 128] on textarea "Other: Infant socks for Female size 2c" at bounding box center [508, 143] width 633 height 42
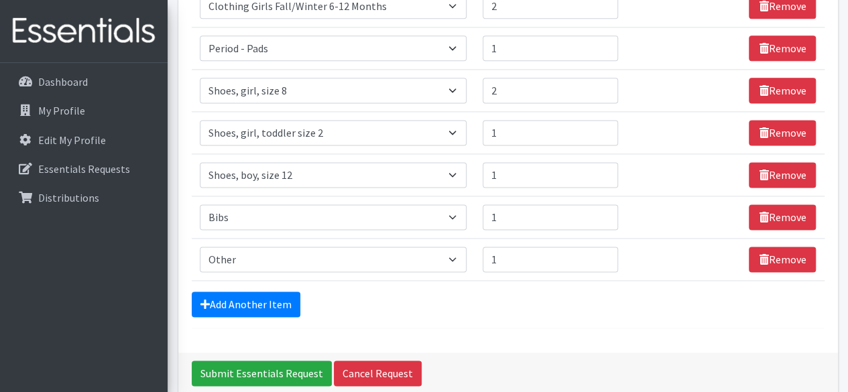
scroll to position [912, 0]
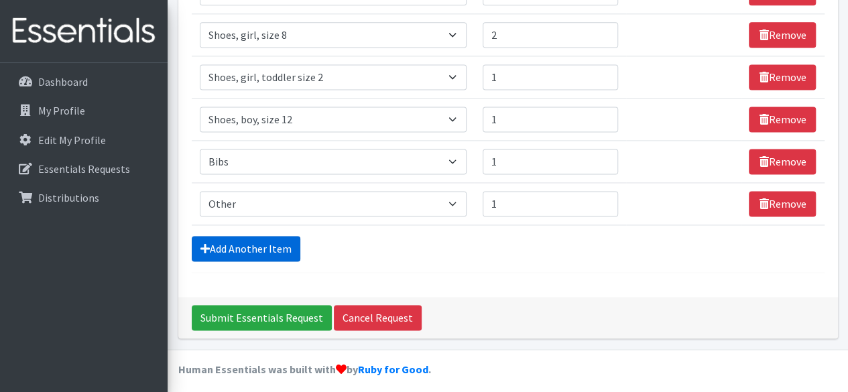
type textarea "Other: Infant socks for Female size 2c"
click at [267, 237] on link "Add Another Item" at bounding box center [246, 248] width 109 height 25
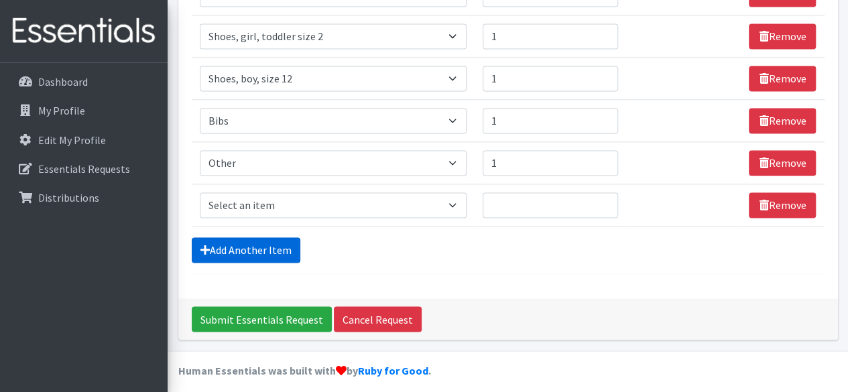
scroll to position [955, 0]
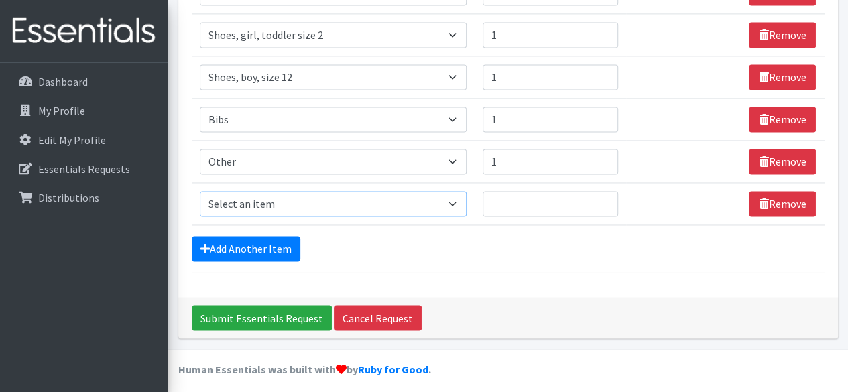
click at [325, 202] on select "Select an item # of Children this order will serve # of Individuals Living in H…" at bounding box center [333, 203] width 267 height 25
select select "316"
click at [200, 191] on select "Select an item # of Children this order will serve # of Individuals Living in H…" at bounding box center [333, 203] width 267 height 25
click at [546, 201] on input "Quantity" at bounding box center [550, 203] width 135 height 25
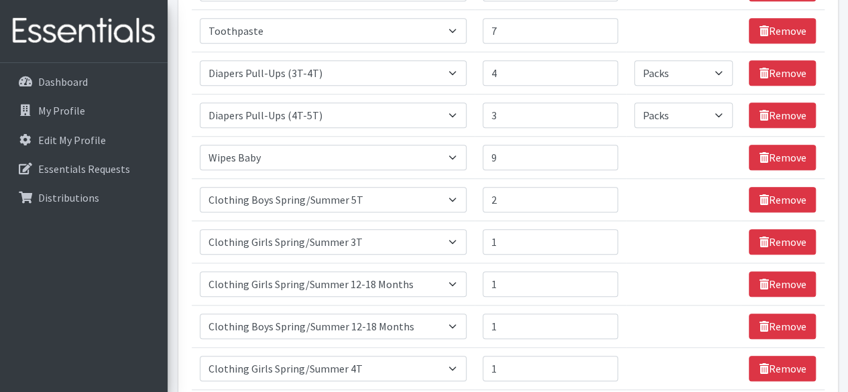
scroll to position [0, 0]
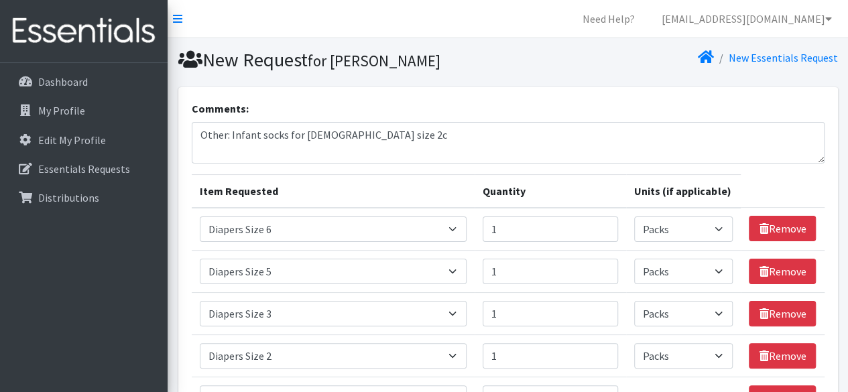
type input "1"
click at [291, 149] on textarea "Other: Infant socks for Female size 2c" at bounding box center [508, 143] width 633 height 42
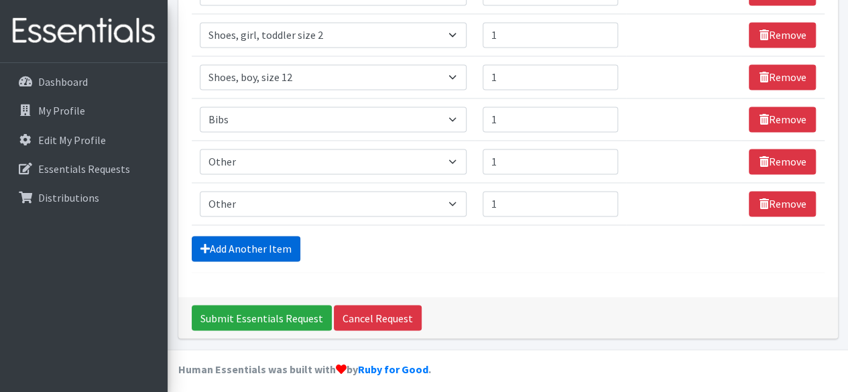
type textarea "Other: Infant socks for Female size 2c Other: Socks for Male size 12T"
click at [249, 253] on link "Add Another Item" at bounding box center [246, 248] width 109 height 25
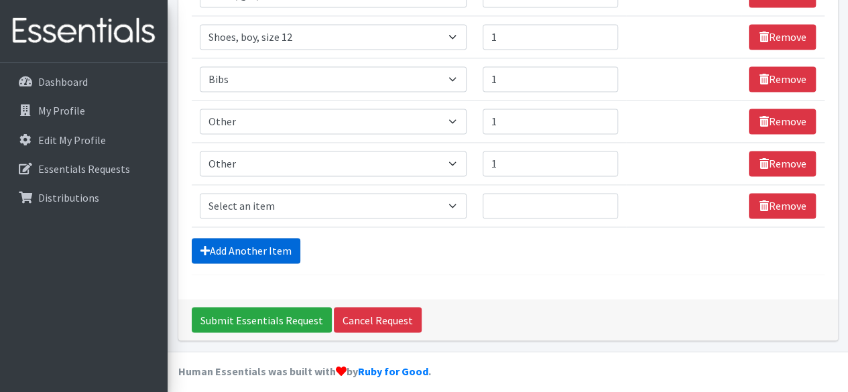
scroll to position [996, 0]
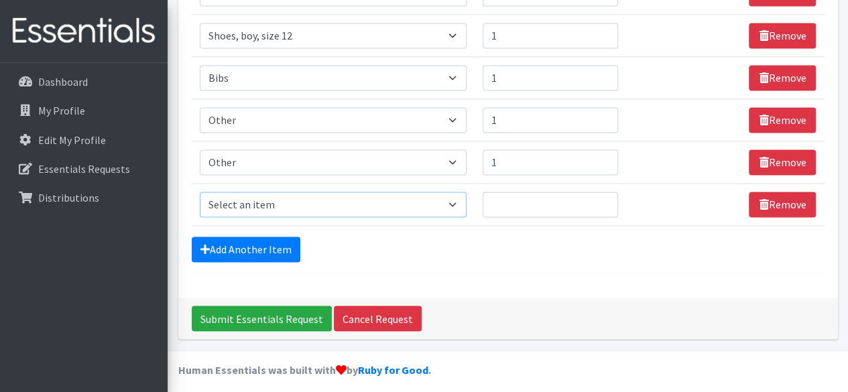
click at [313, 194] on select "Select an item # of Children this order will serve # of Individuals Living in H…" at bounding box center [333, 204] width 267 height 25
select select "13431"
click at [200, 192] on select "Select an item # of Children this order will serve # of Individuals Living in H…" at bounding box center [333, 204] width 267 height 25
click at [502, 202] on input "Quantity" at bounding box center [550, 204] width 135 height 25
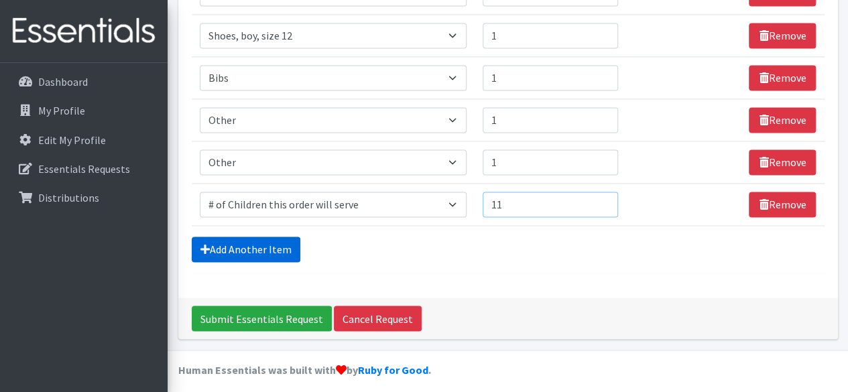
type input "11"
click at [253, 247] on link "Add Another Item" at bounding box center [246, 249] width 109 height 25
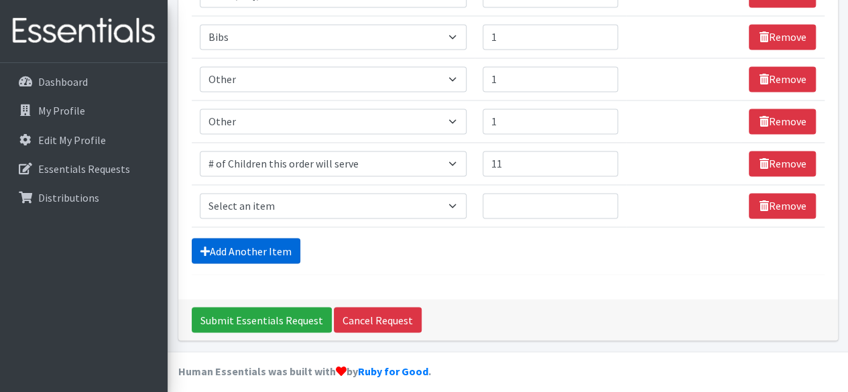
scroll to position [1038, 0]
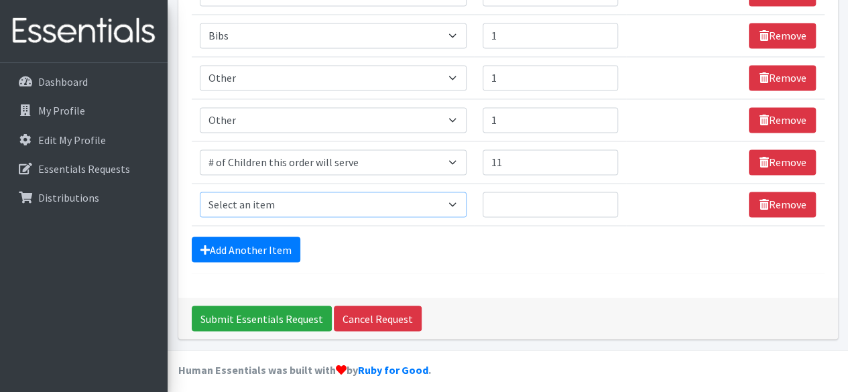
click at [384, 200] on select "Select an item # of Children this order will serve # of Individuals Living in H…" at bounding box center [333, 204] width 267 height 25
select select "6076"
click at [200, 192] on select "Select an item # of Children this order will serve # of Individuals Living in H…" at bounding box center [333, 204] width 267 height 25
click at [523, 202] on input "Quantity" at bounding box center [550, 204] width 135 height 25
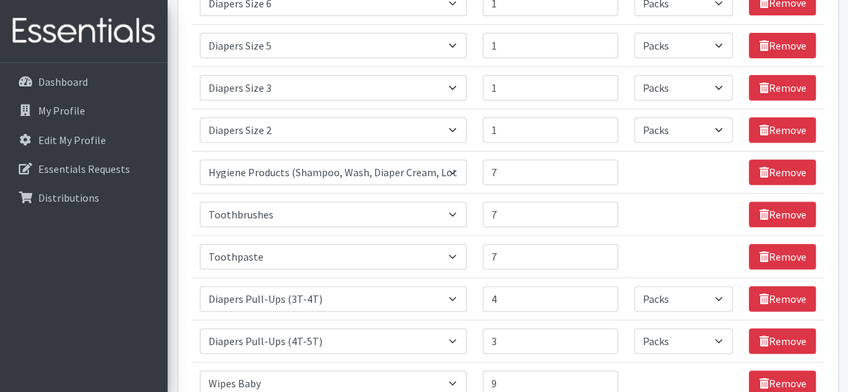
scroll to position [0, 0]
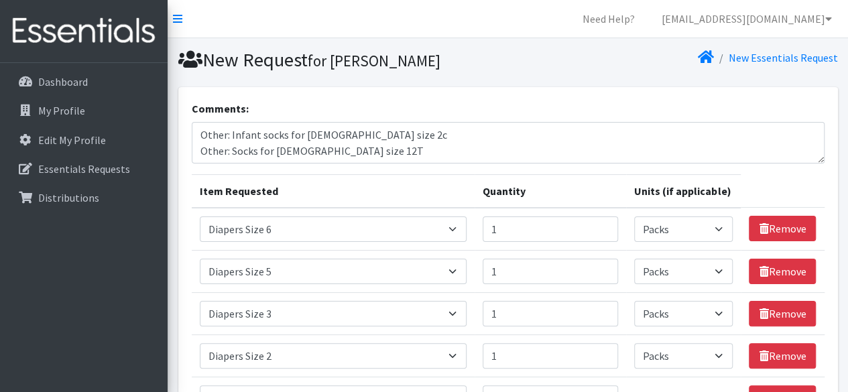
type input "33"
click at [353, 152] on textarea "Other: Infant socks for Female size 2c Other: Socks for Male size 12T" at bounding box center [508, 143] width 633 height 42
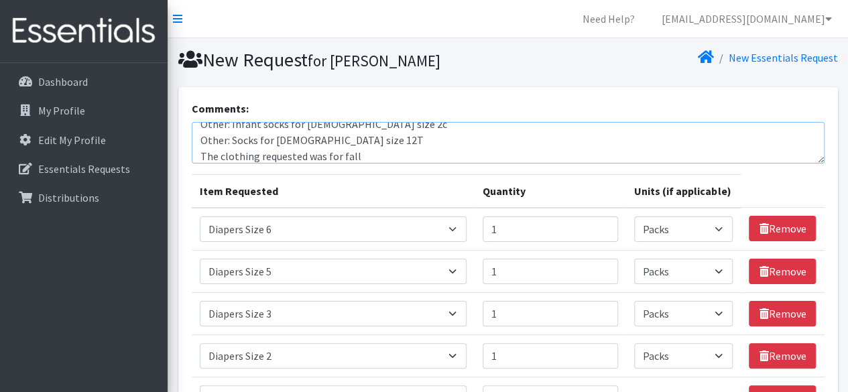
scroll to position [16, 0]
drag, startPoint x: 366, startPoint y: 153, endPoint x: 353, endPoint y: 148, distance: 13.6
click at [353, 148] on textarea "Other: Infant socks for Female size 2c Other: Socks for Male size 12T The cloth…" at bounding box center [508, 143] width 633 height 42
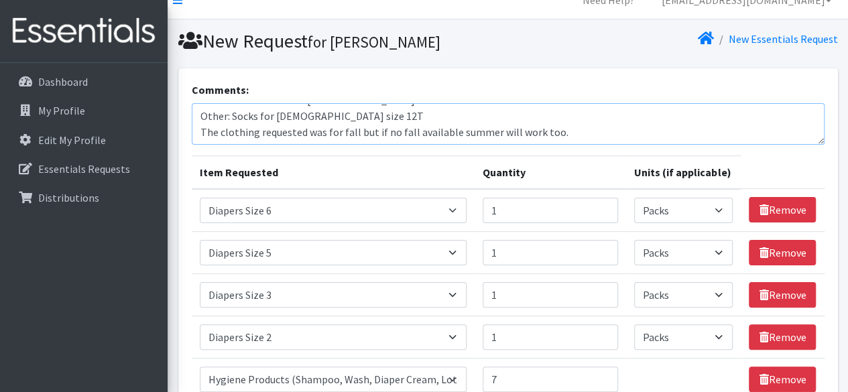
click at [378, 135] on textarea "Other: Infant socks for Female size 2c Other: Socks for Male size 12T The cloth…" at bounding box center [508, 124] width 633 height 42
click at [371, 133] on textarea "Other: Infant socks for Female size 2c Other: Socks for Male size 12T The cloth…" at bounding box center [508, 124] width 633 height 42
click at [353, 131] on textarea "Other: Infant socks for Female size 2c Other: Socks for Male size 12T The cloth…" at bounding box center [508, 124] width 633 height 42
click at [438, 129] on textarea "Other: Infant socks for Female size 2c Other: Socks for Male size 12T The cloth…" at bounding box center [508, 124] width 633 height 42
click at [527, 132] on textarea "Other: Infant socks for Female size 2c Other: Socks for Male size 12T The cloth…" at bounding box center [508, 124] width 633 height 42
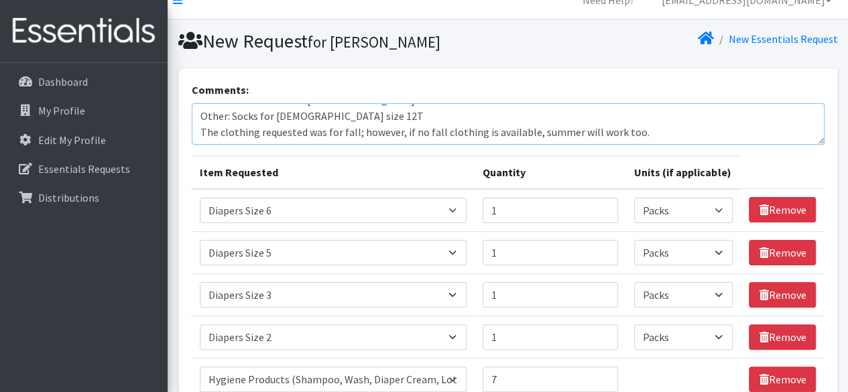
click at [571, 135] on textarea "Other: Infant socks for Female size 2c Other: Socks for Male size 12T The cloth…" at bounding box center [508, 124] width 633 height 42
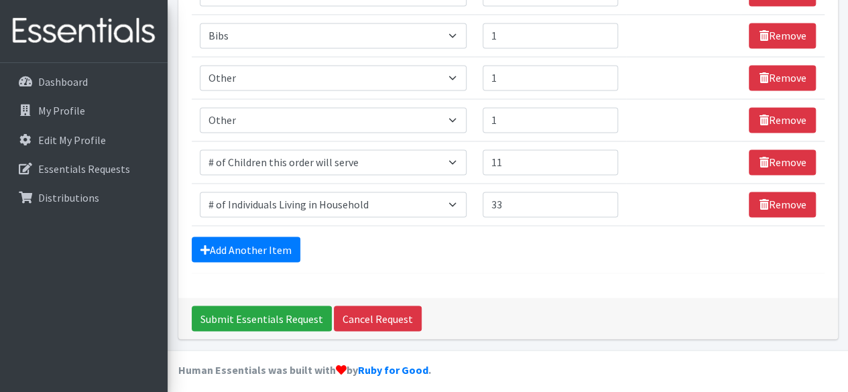
scroll to position [1038, 0]
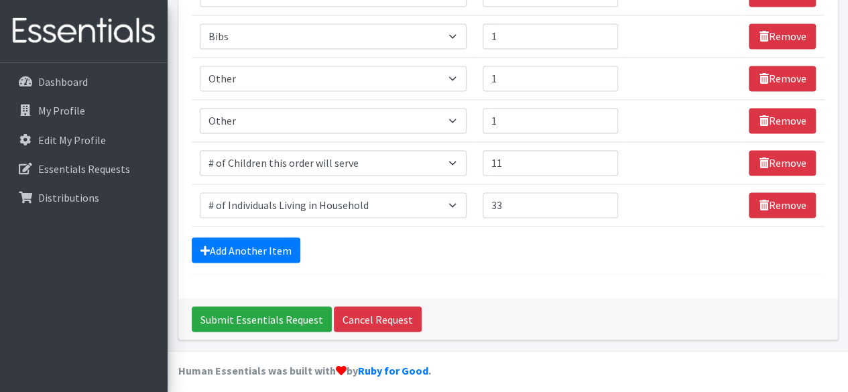
type textarea "Other: Infant socks for Female size 2c Other: Socks for Male size 12T The cloth…"
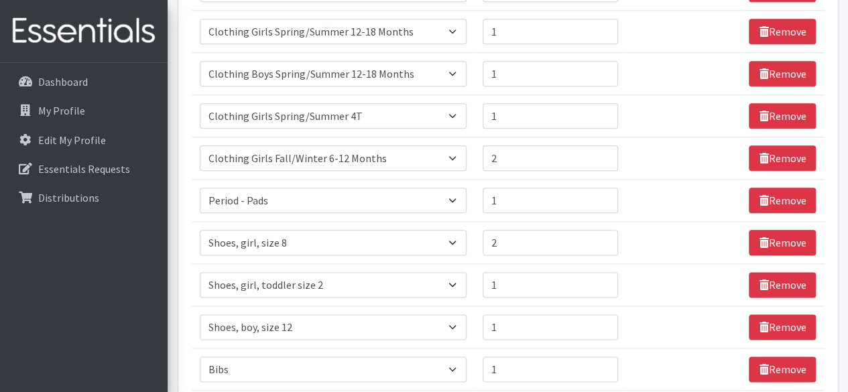
scroll to position [1038, 0]
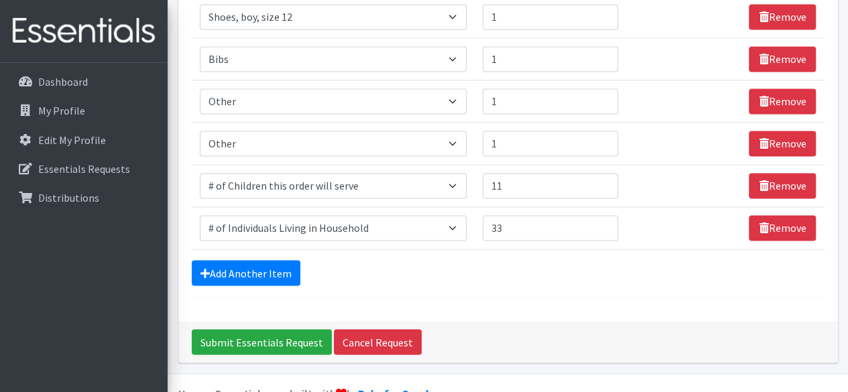
scroll to position [1014, 0]
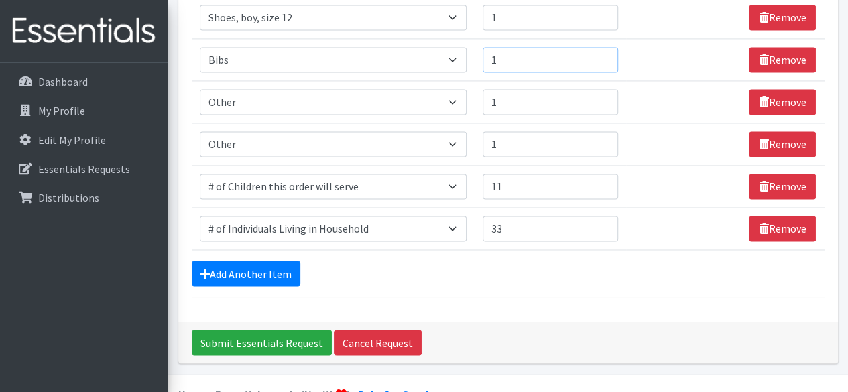
click at [518, 58] on input "1" at bounding box center [550, 59] width 135 height 25
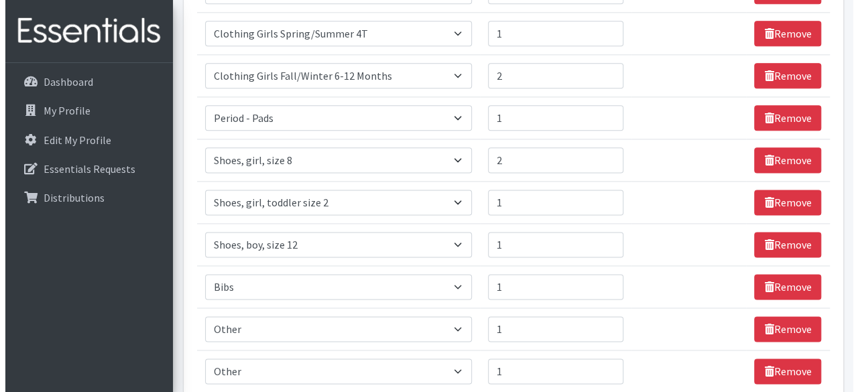
scroll to position [1038, 0]
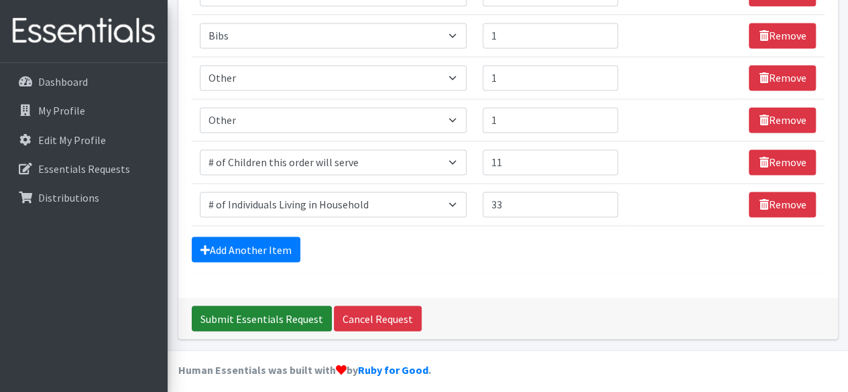
click at [226, 312] on input "Submit Essentials Request" at bounding box center [262, 318] width 140 height 25
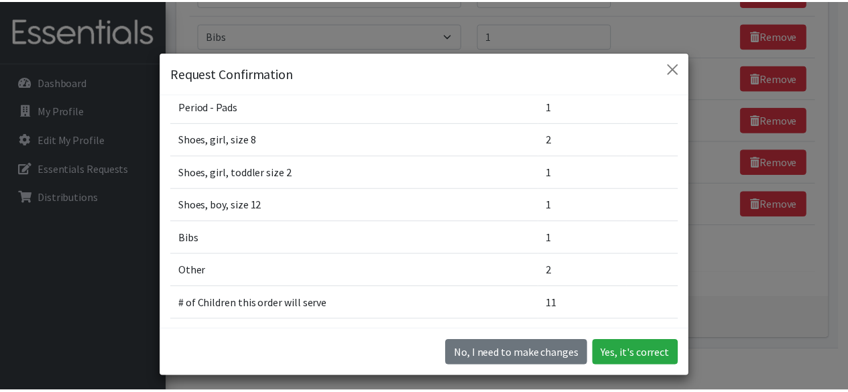
scroll to position [660, 0]
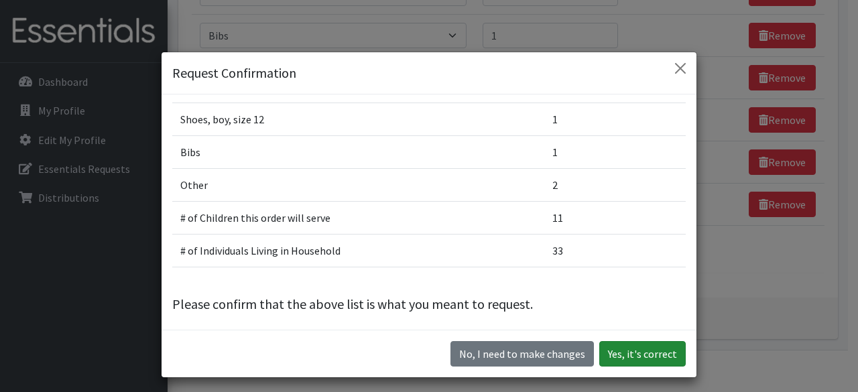
click at [649, 357] on button "Yes, it's correct" at bounding box center [642, 353] width 86 height 25
